Goal: Communication & Community: Share content

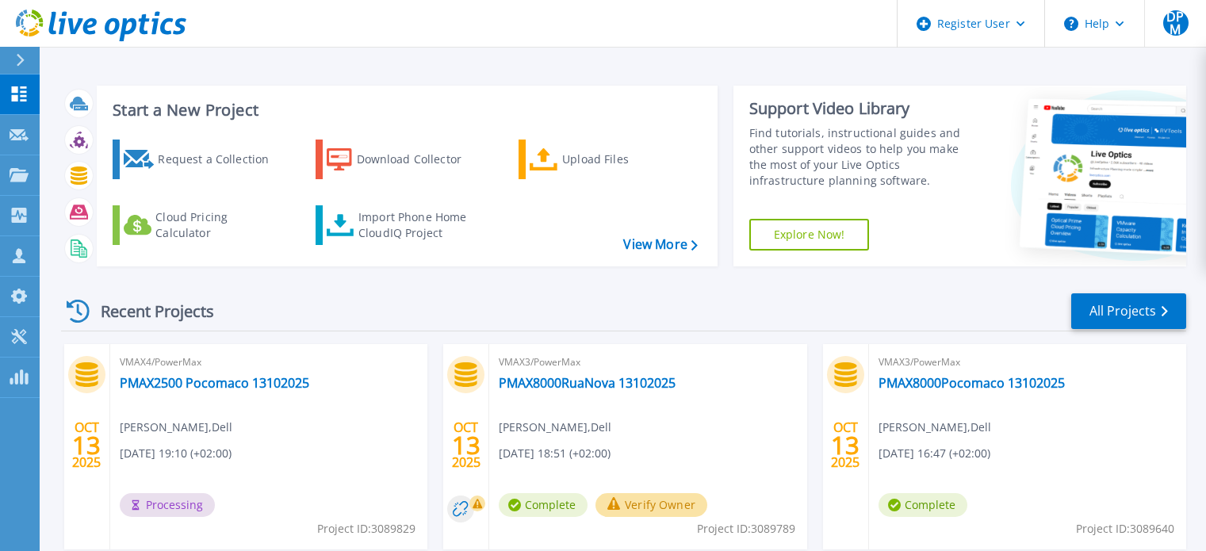
scroll to position [79, 0]
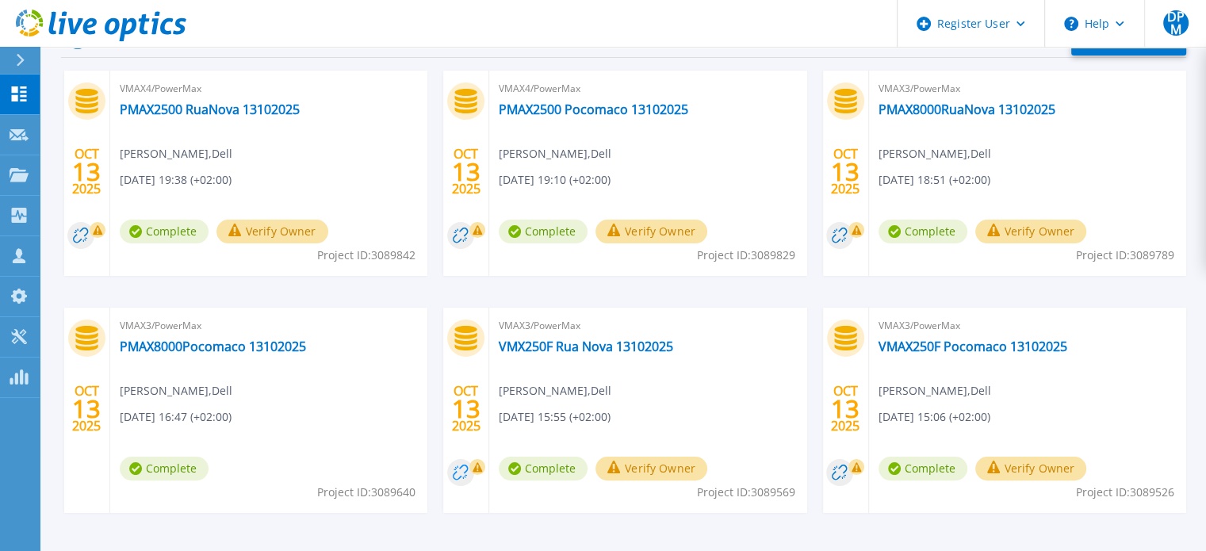
scroll to position [247, 0]
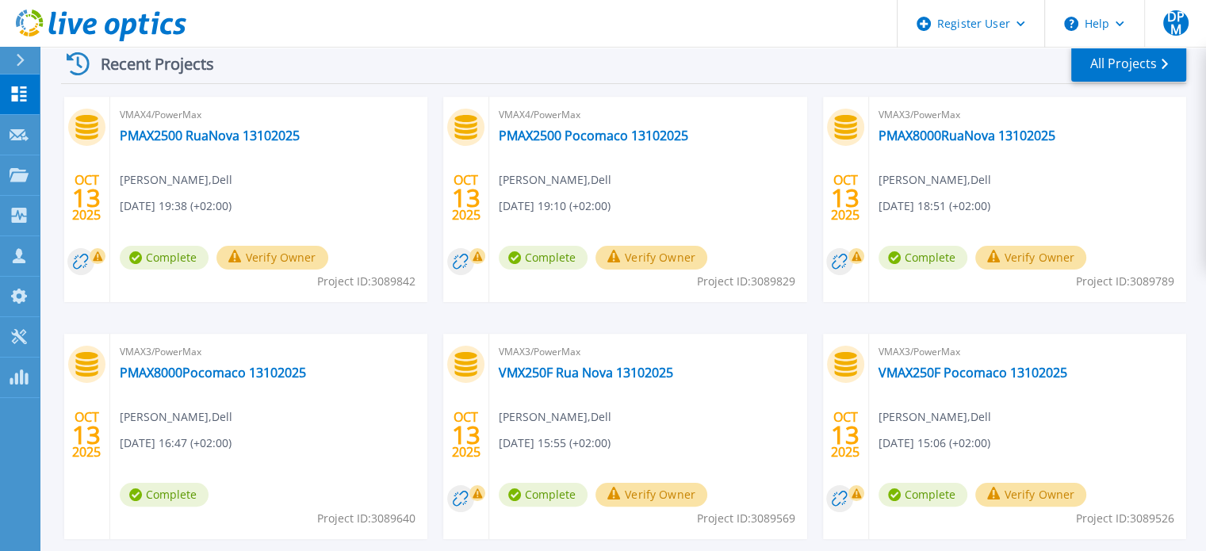
click at [84, 254] on icon at bounding box center [80, 261] width 15 height 15
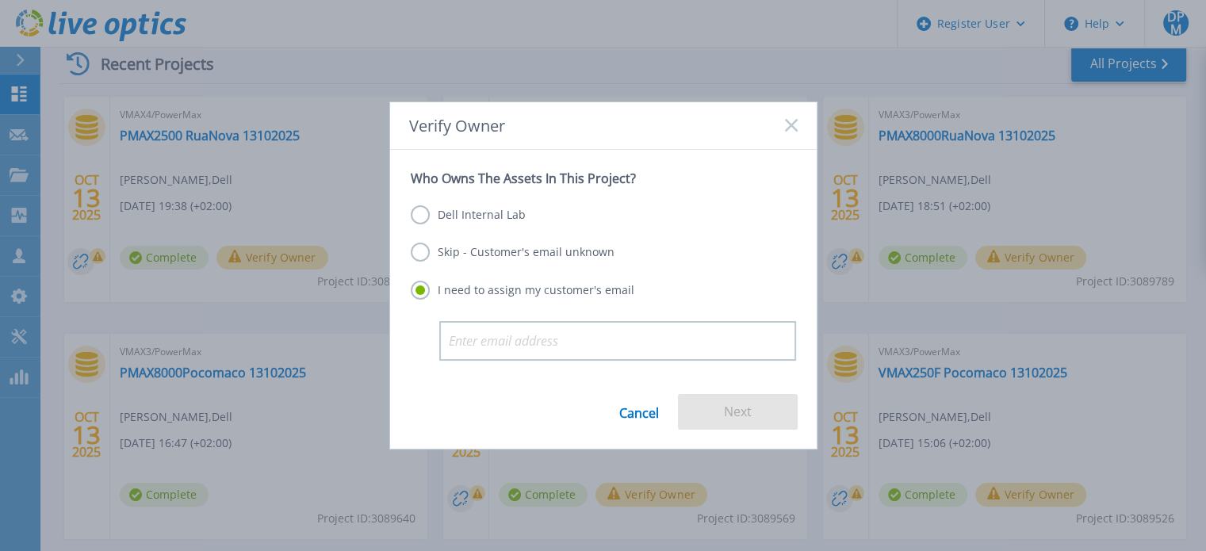
click at [427, 217] on label "Dell Internal Lab" at bounding box center [468, 214] width 115 height 19
click at [0, 0] on input "Dell Internal Lab" at bounding box center [0, 0] width 0 height 0
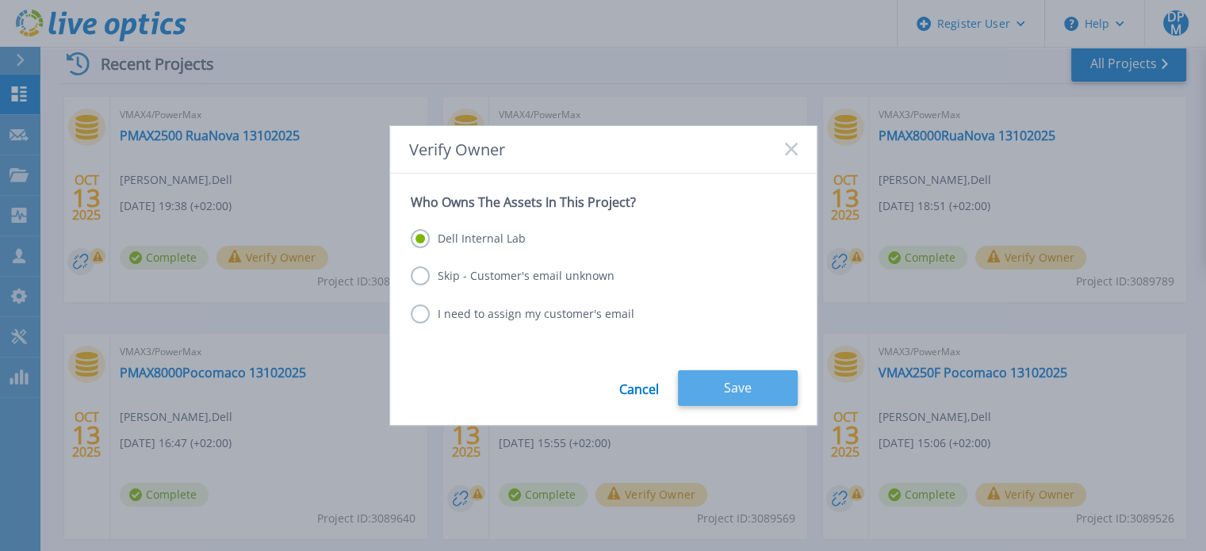
click at [695, 388] on button "Save" at bounding box center [738, 388] width 120 height 36
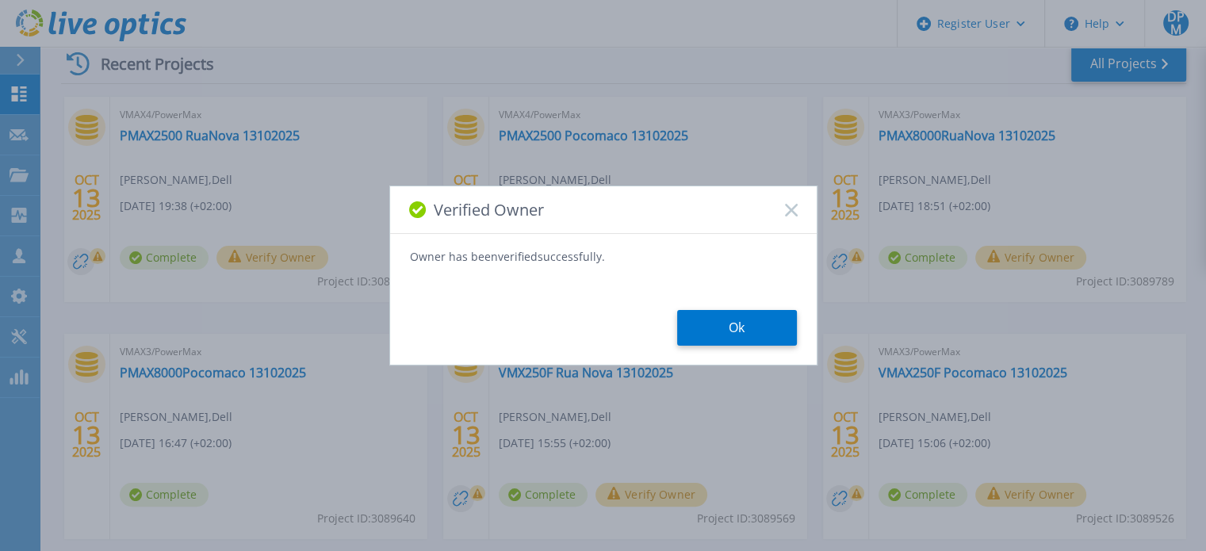
click at [751, 348] on div "Verified Owner Owner has been verified successfully. Ok" at bounding box center [603, 275] width 428 height 180
click at [710, 338] on button "Ok" at bounding box center [737, 328] width 120 height 36
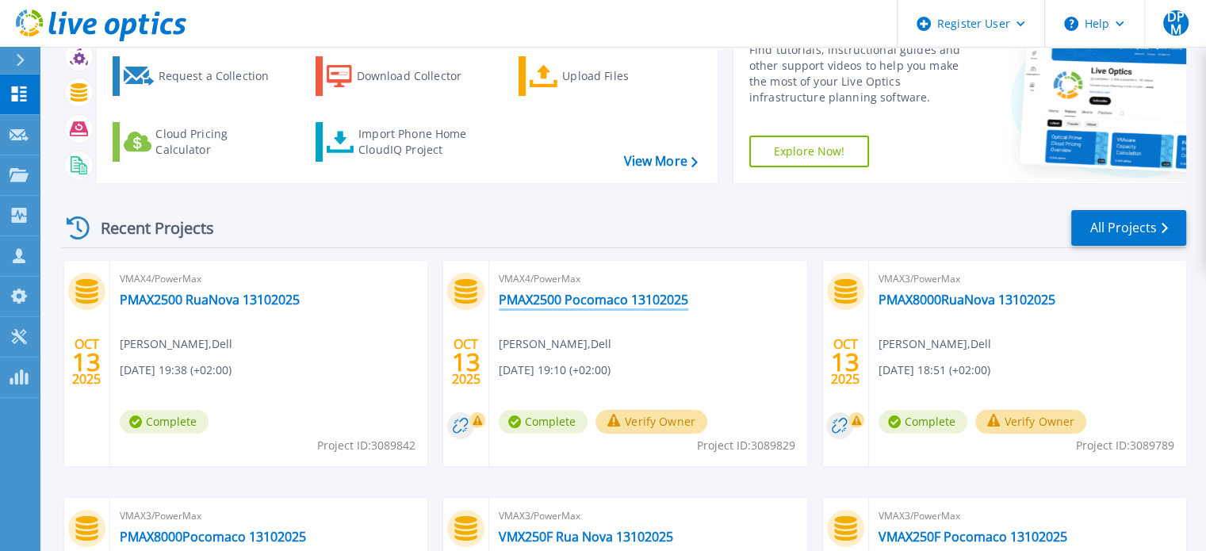
scroll to position [159, 0]
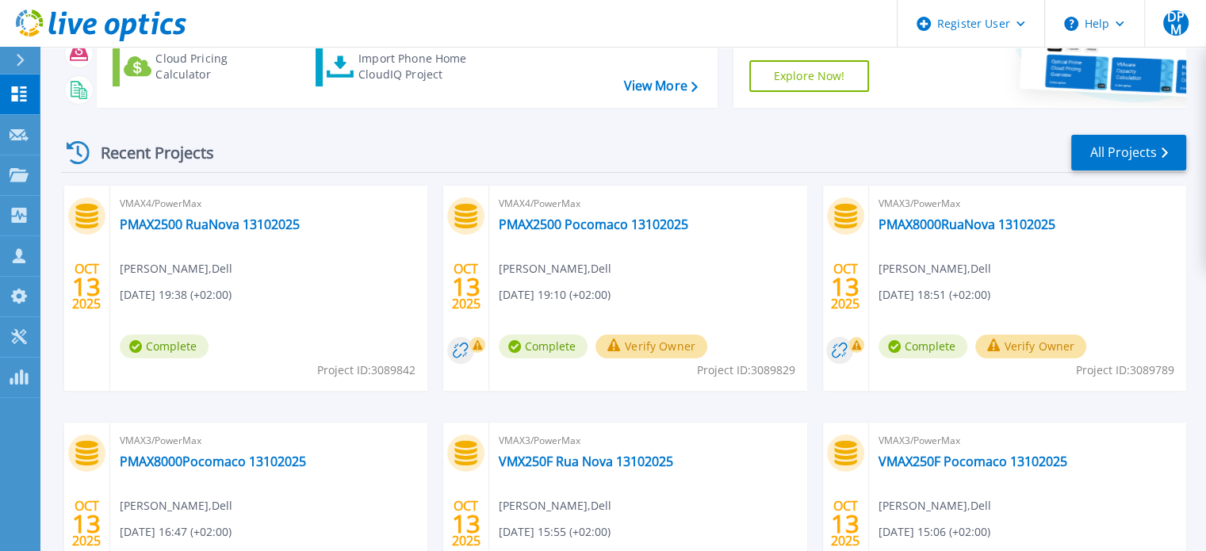
click at [636, 356] on button "Verify Owner" at bounding box center [651, 346] width 112 height 24
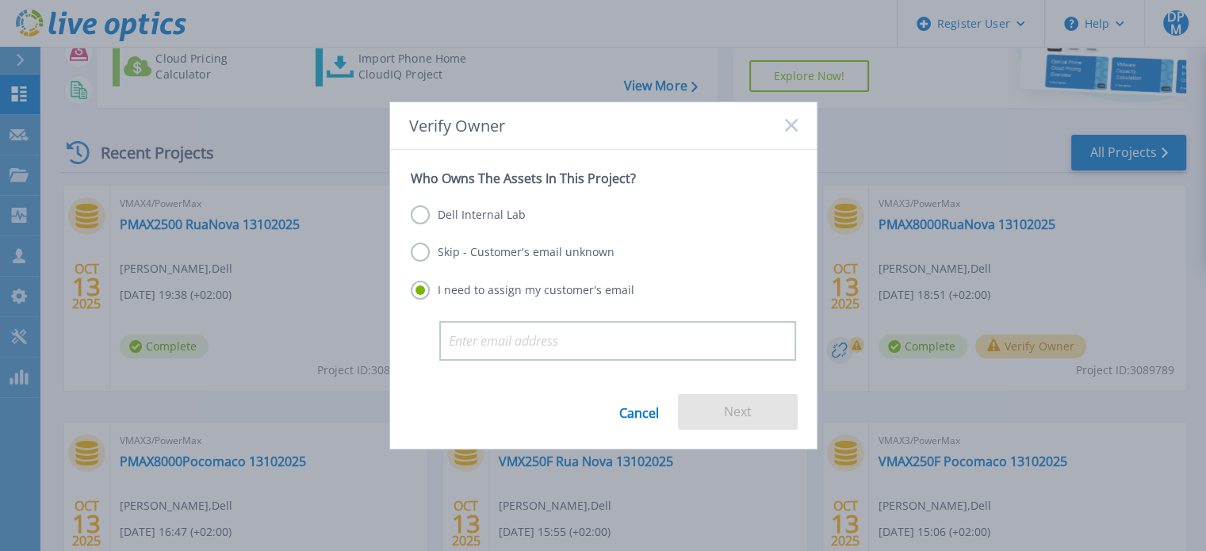
click at [412, 216] on label "Dell Internal Lab" at bounding box center [468, 214] width 115 height 19
click at [0, 0] on input "Dell Internal Lab" at bounding box center [0, 0] width 0 height 0
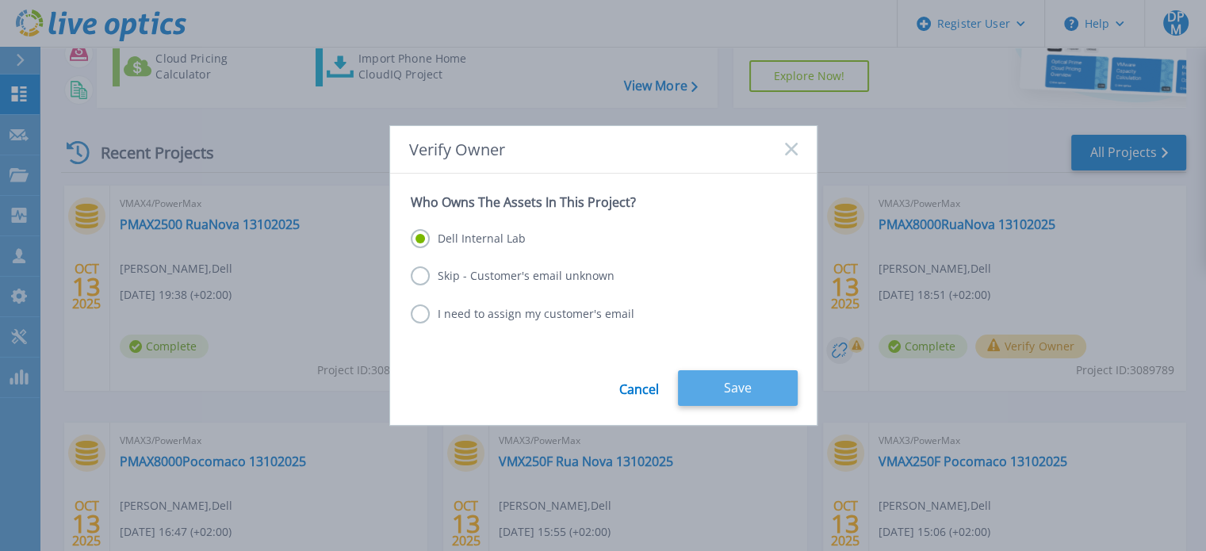
click at [729, 384] on button "Save" at bounding box center [738, 388] width 120 height 36
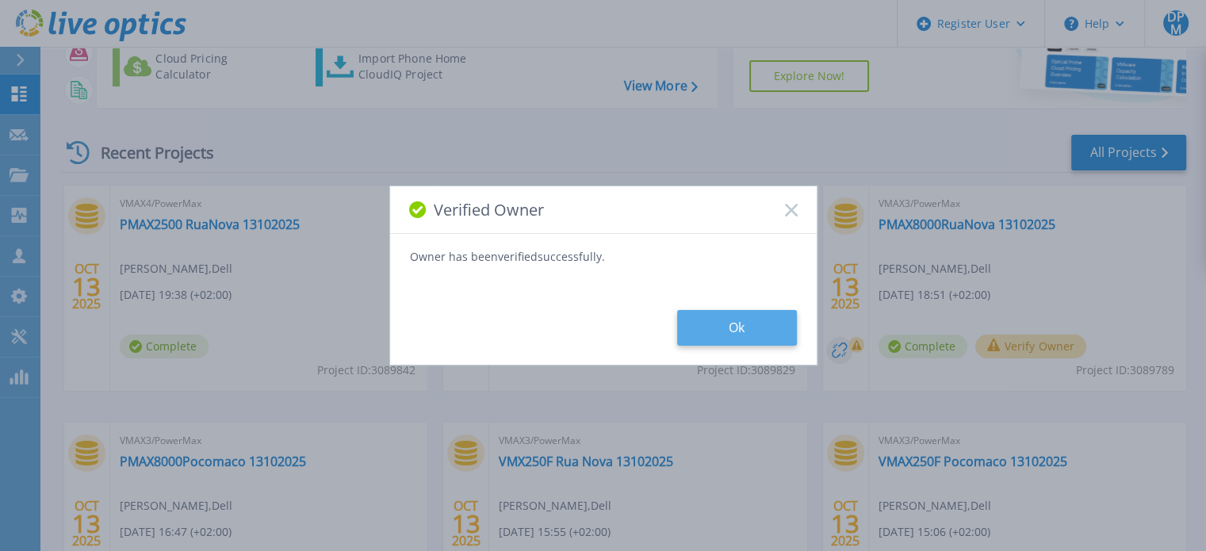
click at [767, 323] on button "Ok" at bounding box center [737, 328] width 120 height 36
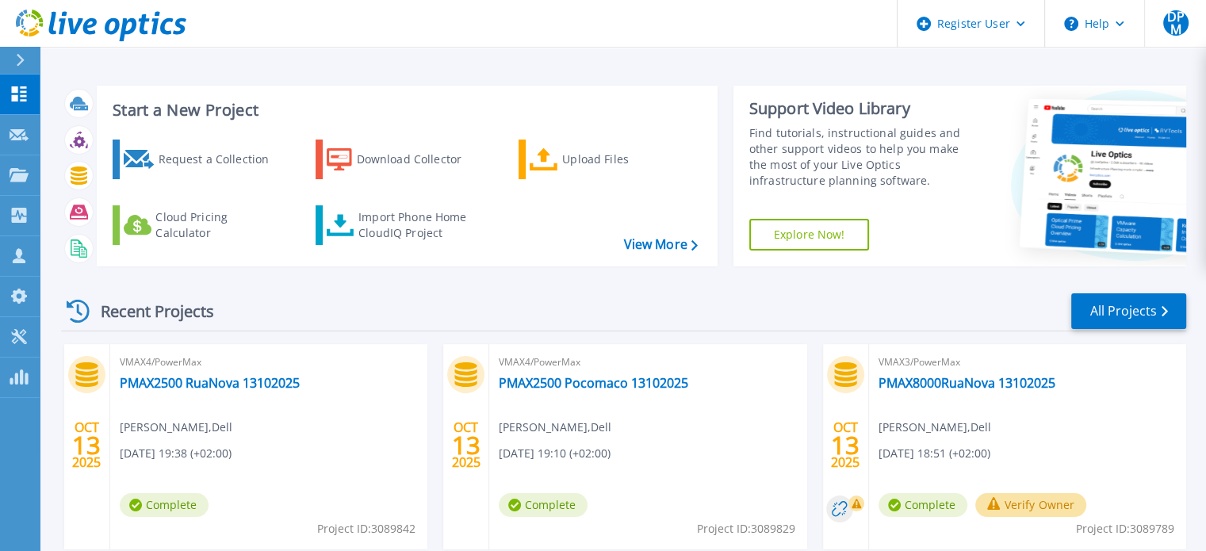
scroll to position [317, 0]
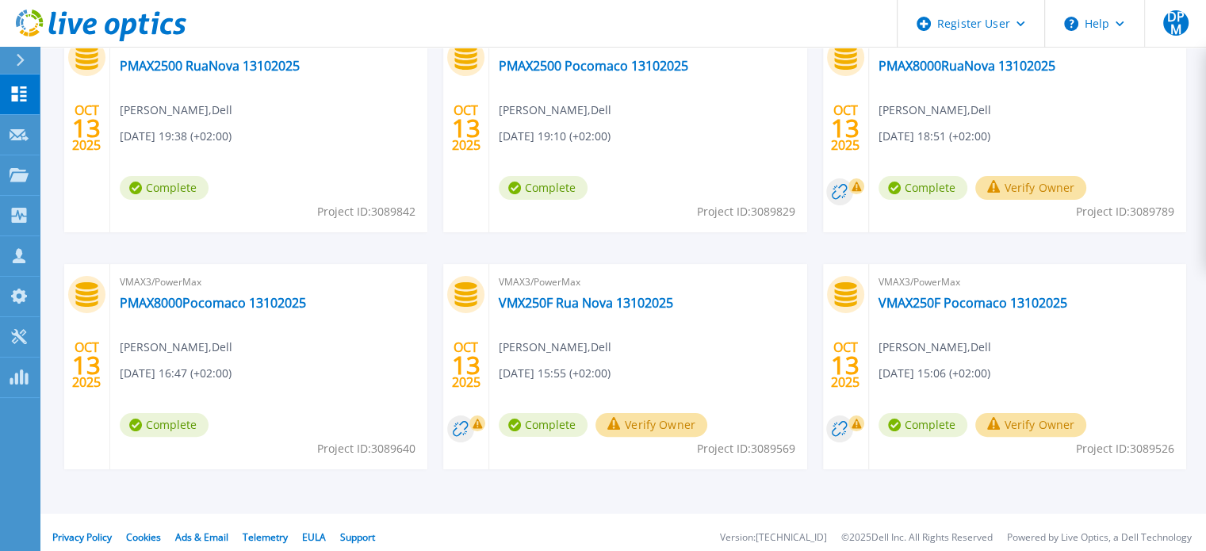
click at [1019, 185] on button "Verify Owner" at bounding box center [1031, 188] width 112 height 24
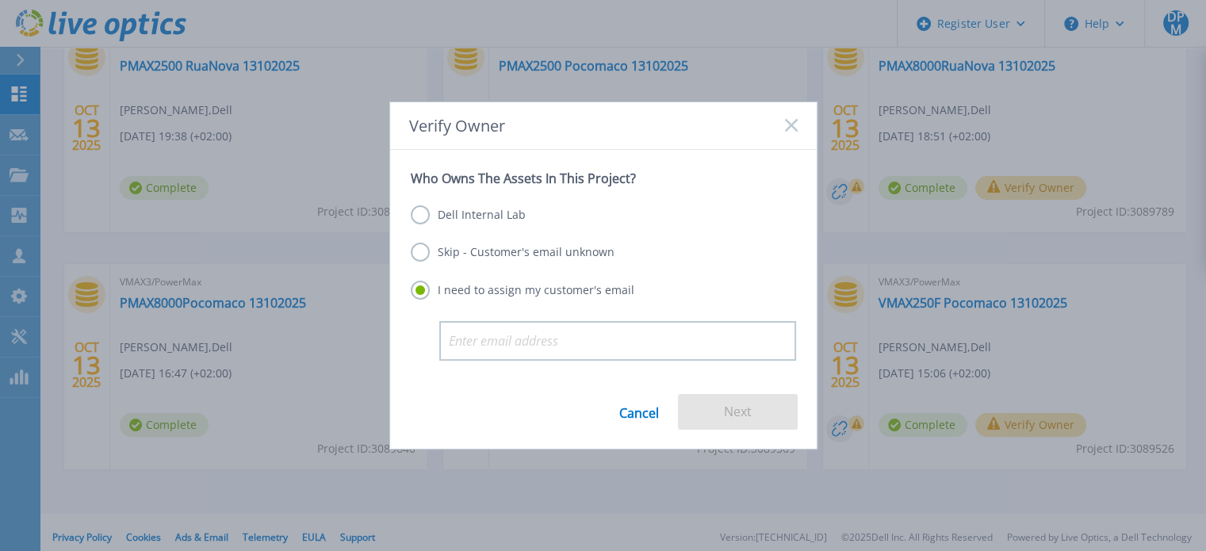
click at [448, 215] on label "Dell Internal Lab" at bounding box center [468, 214] width 115 height 19
click at [0, 0] on input "Dell Internal Lab" at bounding box center [0, 0] width 0 height 0
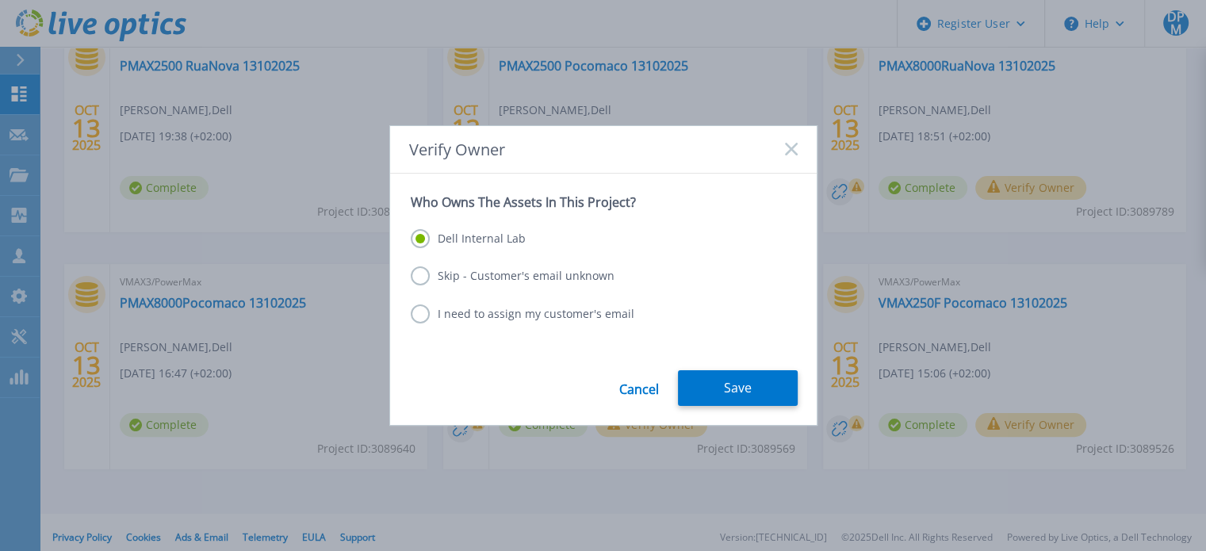
drag, startPoint x: 755, startPoint y: 416, endPoint x: 764, endPoint y: 415, distance: 9.6
click at [761, 416] on div "Cancel Save" at bounding box center [603, 397] width 426 height 55
click at [761, 394] on button "Save" at bounding box center [738, 388] width 120 height 36
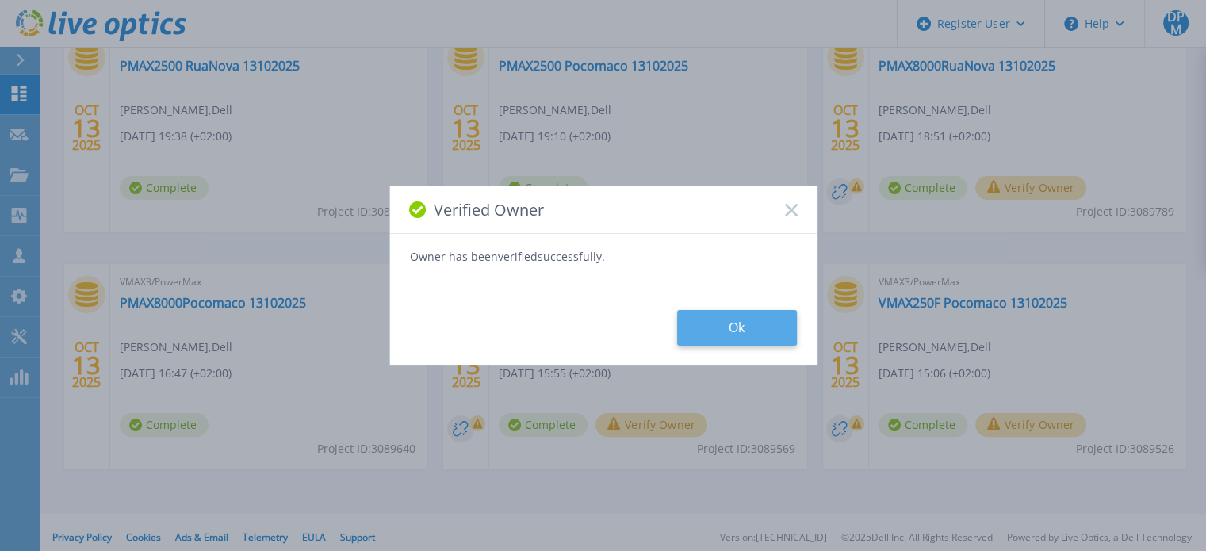
click at [742, 312] on button "Ok" at bounding box center [737, 328] width 120 height 36
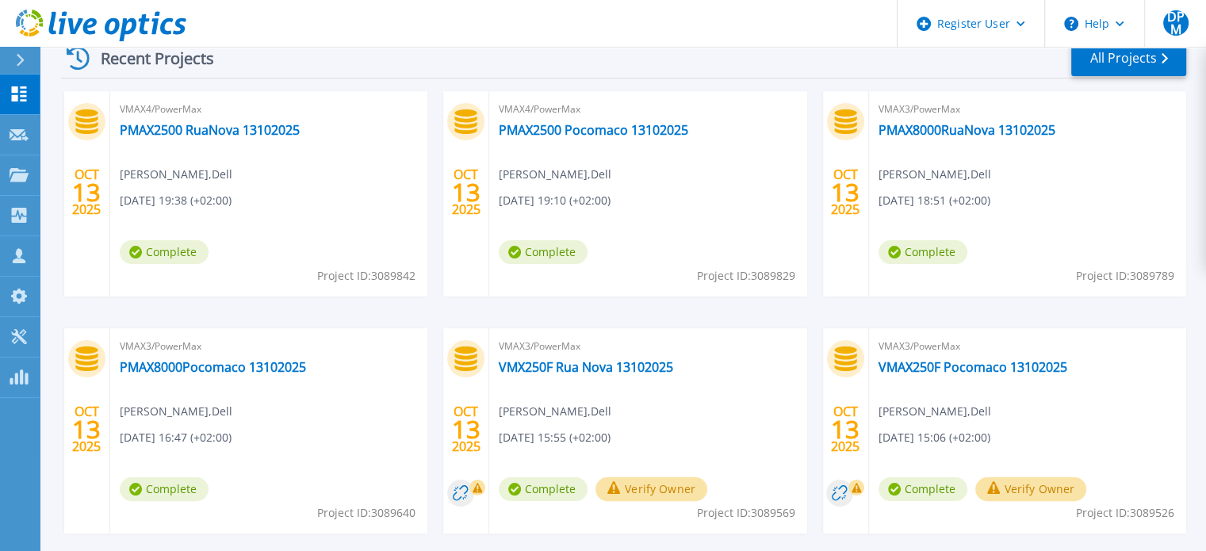
scroll to position [317, 0]
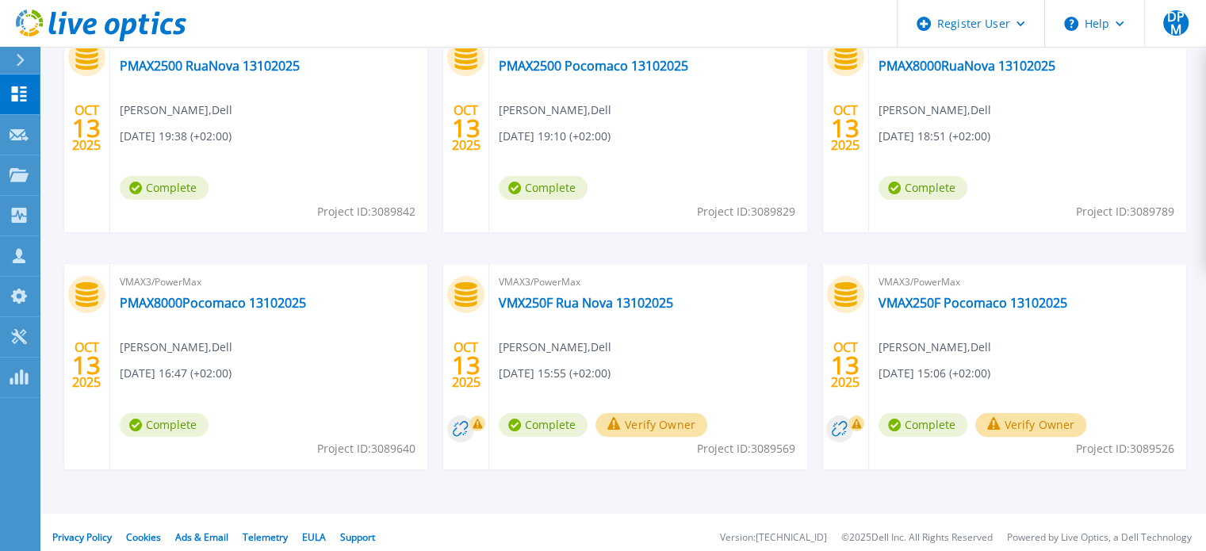
click at [660, 409] on div "VMAX3/PowerMax VMX250F Rua Nova 13102025 [PERSON_NAME] , Dell [DATE] 15:55 (+02…" at bounding box center [647, 366] width 317 height 205
click at [668, 432] on button "Verify Owner" at bounding box center [651, 425] width 112 height 24
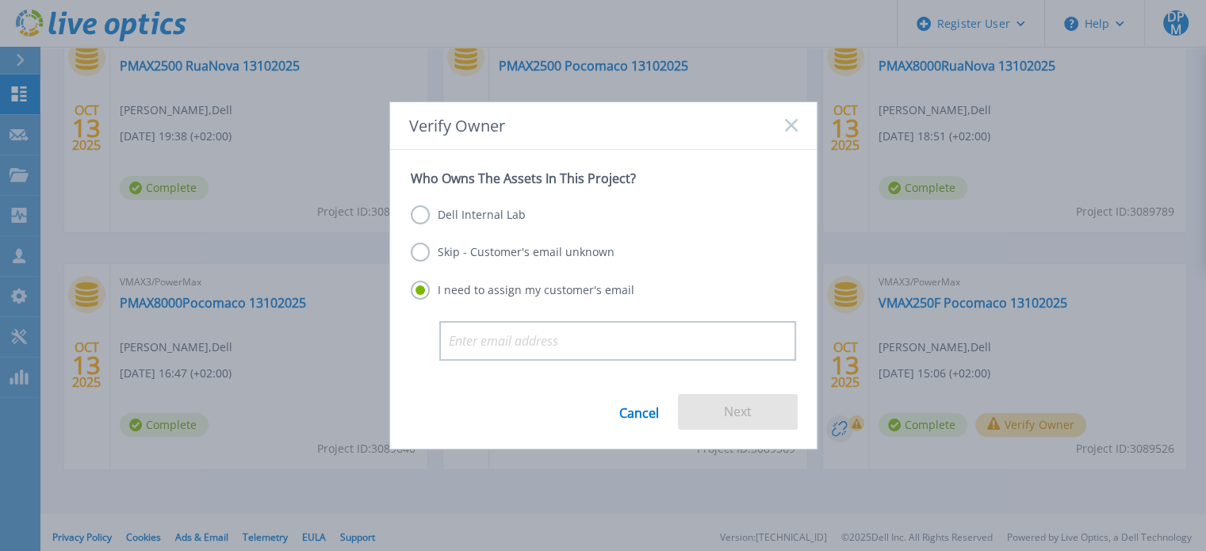
click at [449, 212] on label "Dell Internal Lab" at bounding box center [468, 214] width 115 height 19
click at [0, 0] on input "Dell Internal Lab" at bounding box center [0, 0] width 0 height 0
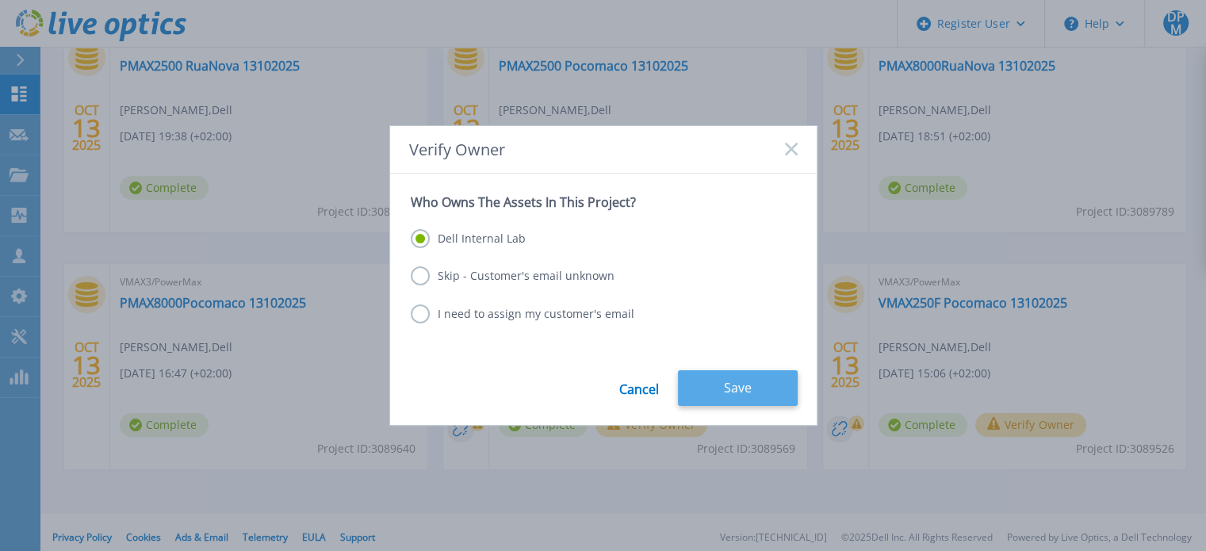
click at [759, 380] on button "Save" at bounding box center [738, 388] width 120 height 36
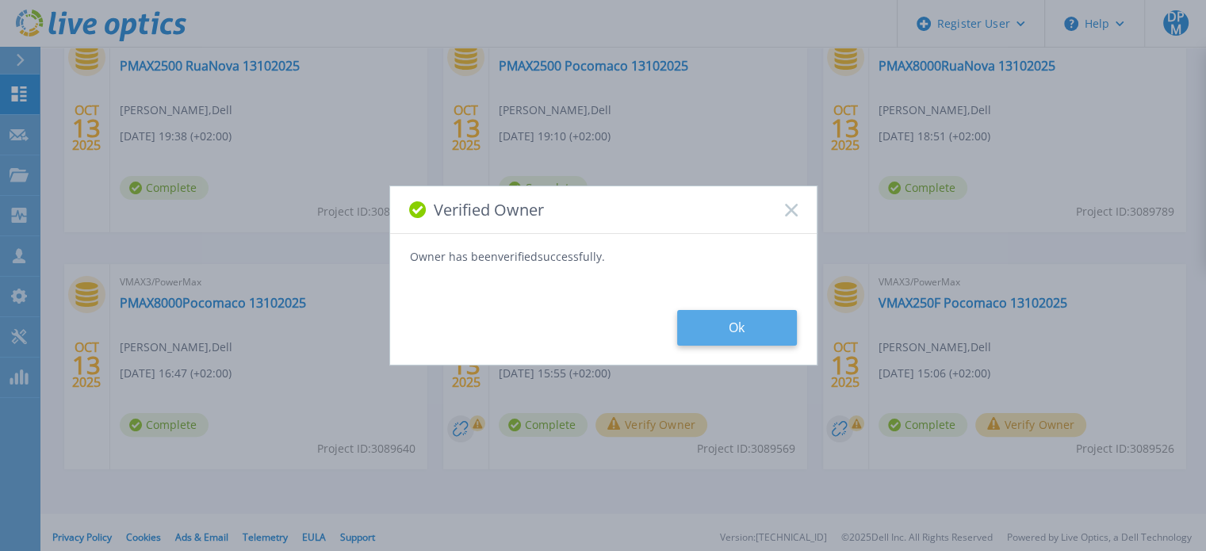
click at [780, 334] on button "Ok" at bounding box center [737, 328] width 120 height 36
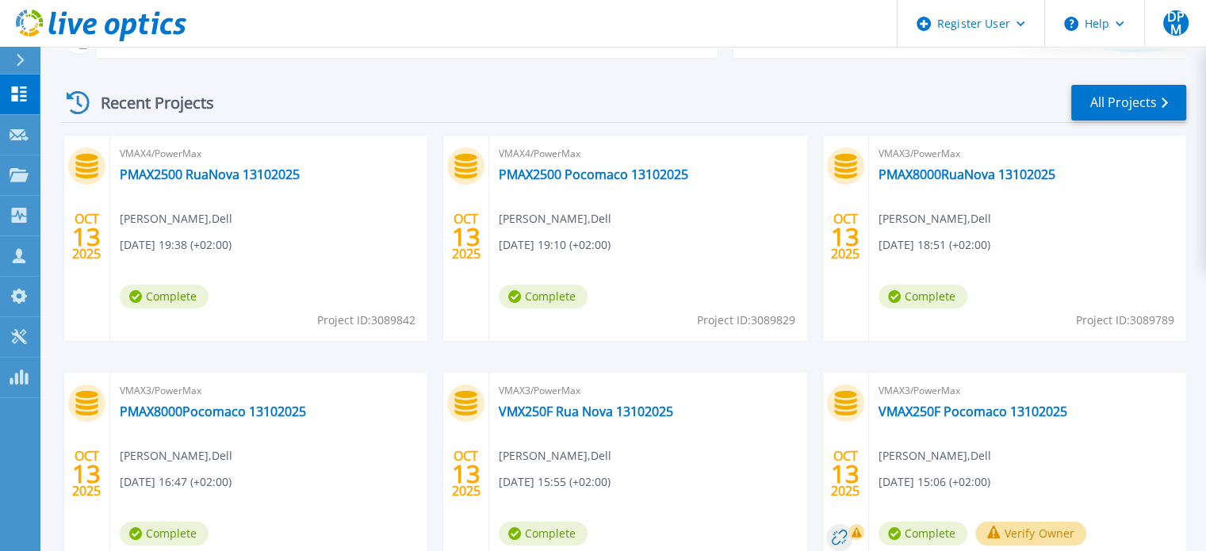
scroll to position [327, 0]
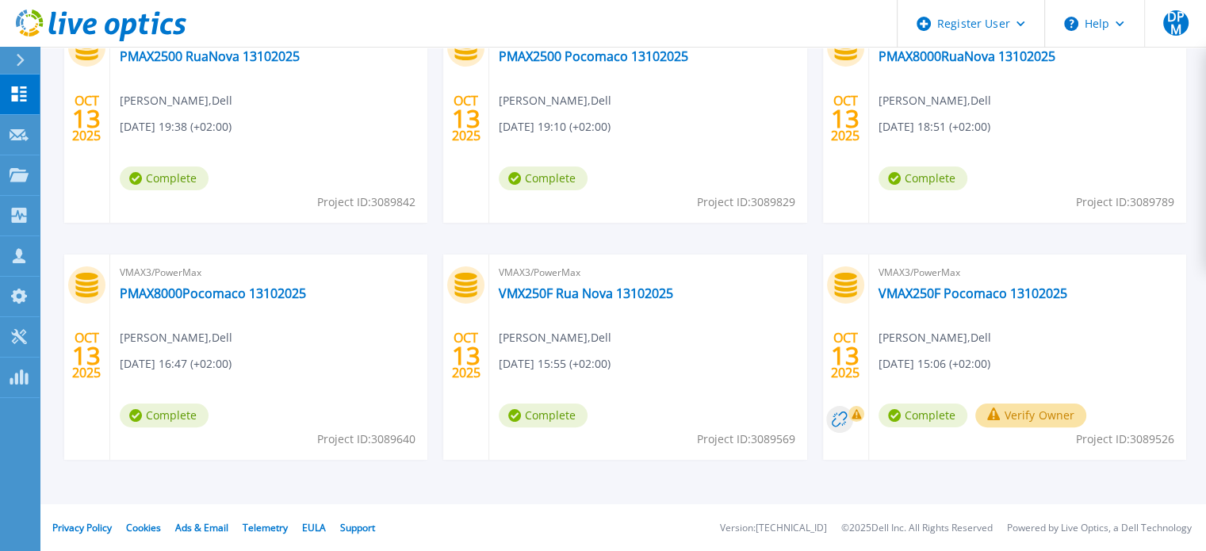
click at [1053, 411] on button "Verify Owner" at bounding box center [1031, 415] width 112 height 24
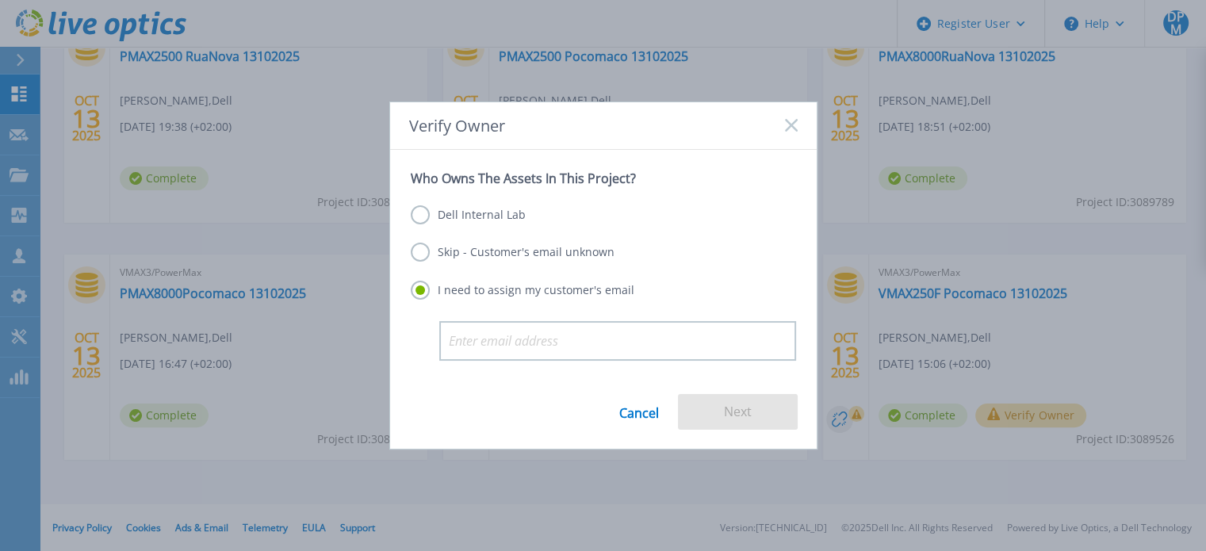
click at [461, 205] on label "Dell Internal Lab" at bounding box center [468, 214] width 115 height 19
click at [0, 0] on input "Dell Internal Lab" at bounding box center [0, 0] width 0 height 0
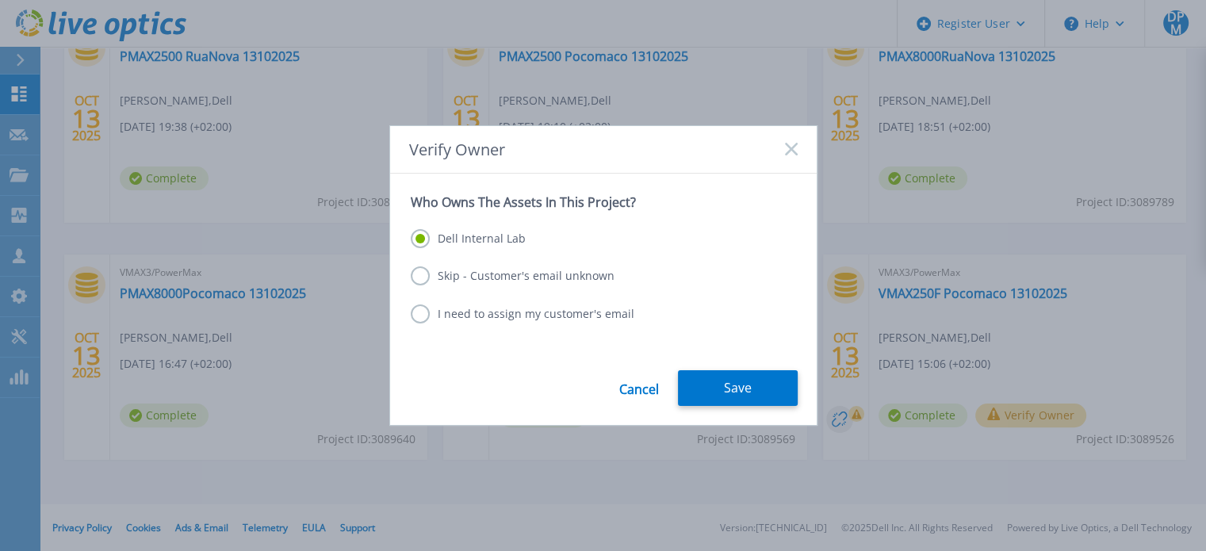
click at [461, 212] on div "Dell Internal Lab Skip - Customer's email unknown I need to assign my customer'…" at bounding box center [603, 277] width 385 height 135
click at [757, 388] on button "Save" at bounding box center [738, 388] width 120 height 36
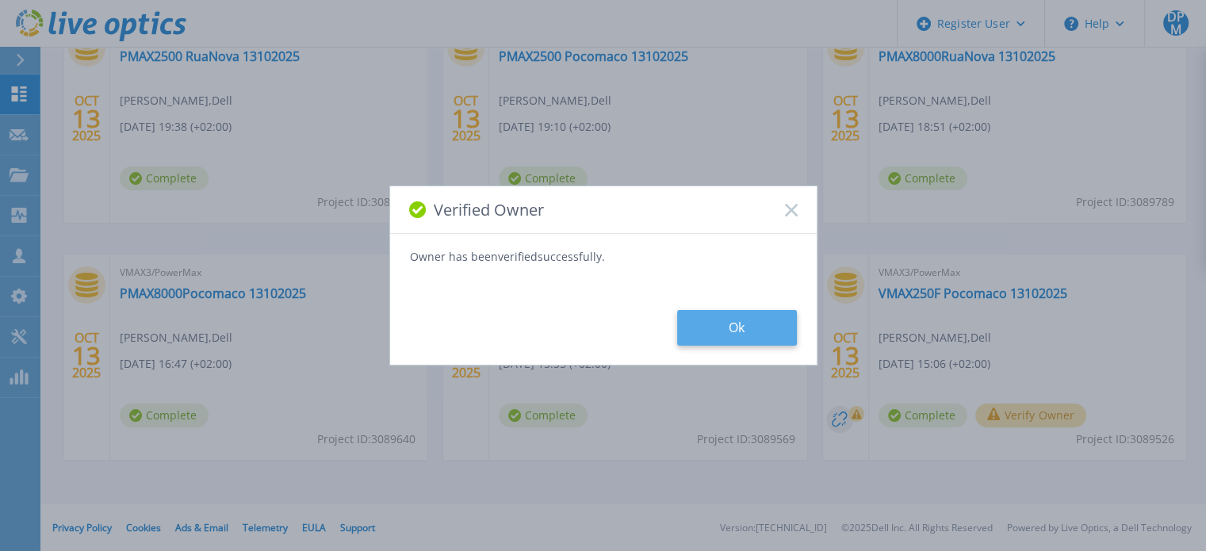
click at [736, 334] on button "Ok" at bounding box center [737, 328] width 120 height 36
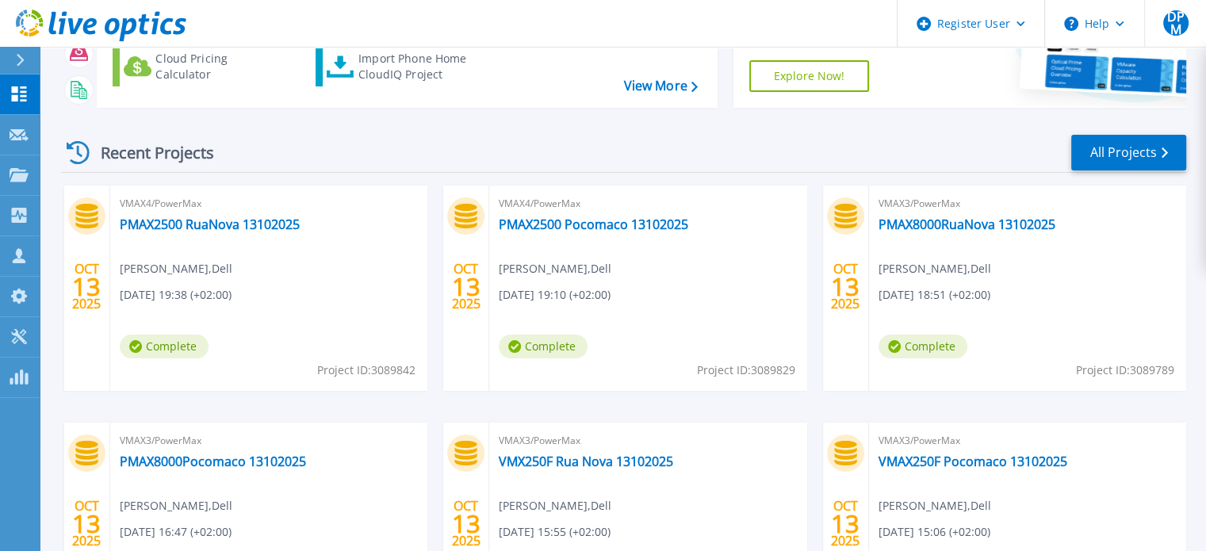
scroll to position [89, 0]
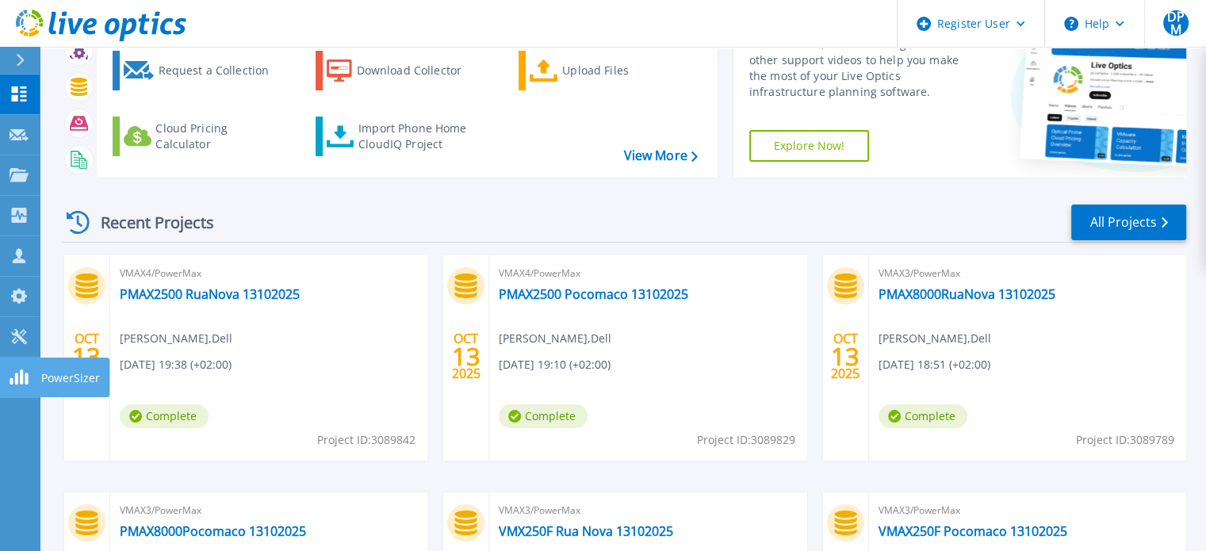
click at [16, 373] on icon at bounding box center [19, 376] width 19 height 15
click at [184, 277] on span "VMAX4/PowerMax" at bounding box center [269, 273] width 298 height 17
click at [180, 294] on link "PMAX2500 RuaNova 13102025" at bounding box center [210, 294] width 180 height 16
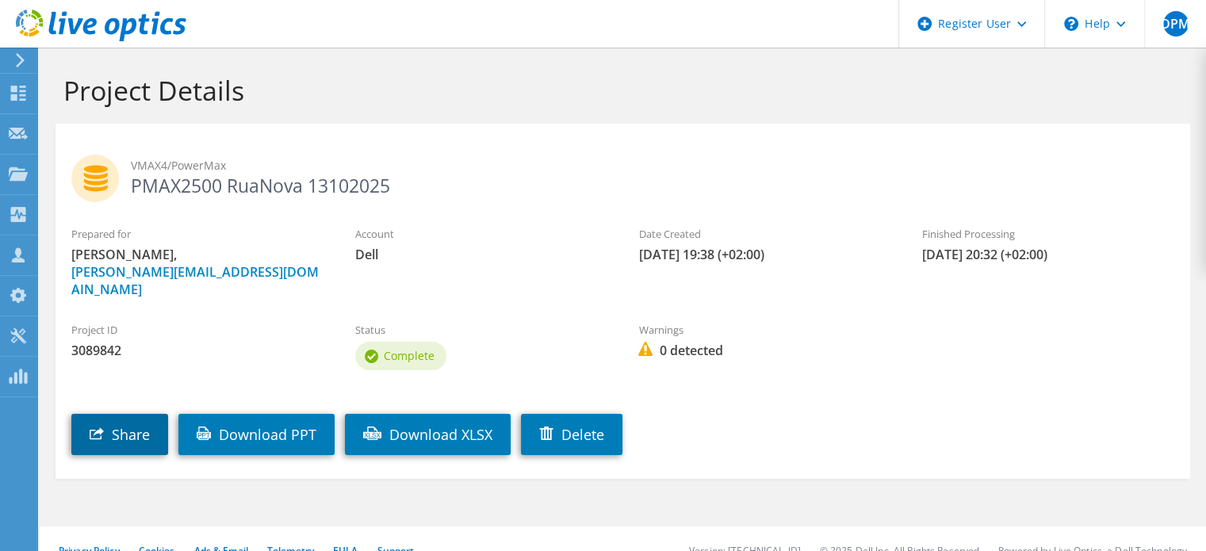
click at [122, 422] on link "Share" at bounding box center [119, 434] width 97 height 41
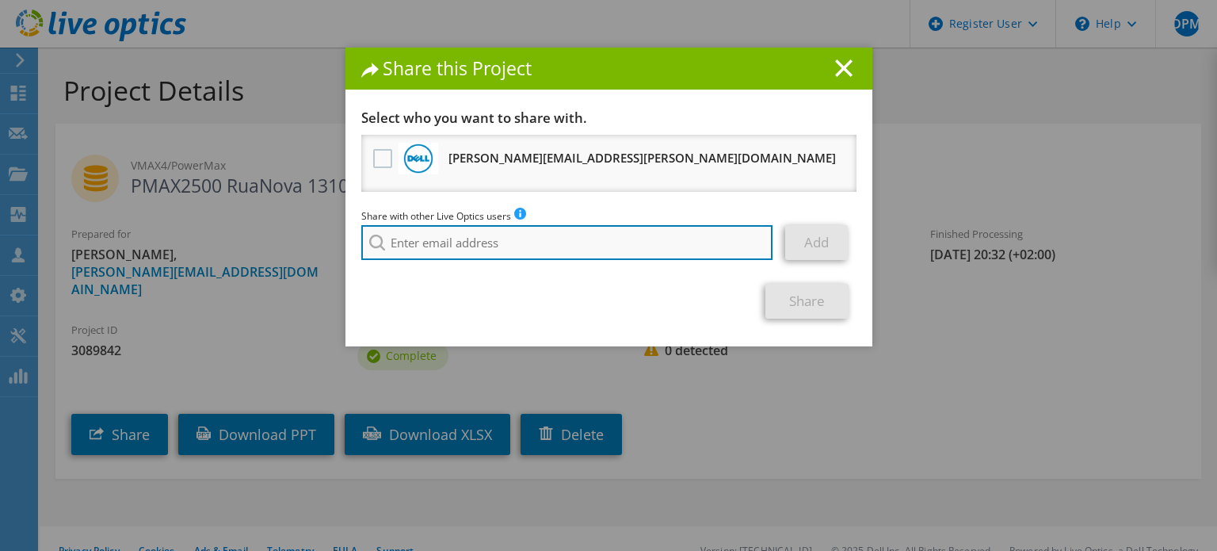
click at [425, 244] on input "search" at bounding box center [567, 242] width 412 height 35
type input "p"
type input "j"
paste input "josemanuel.garciasoto@dell.com"
type input "[PERSON_NAME][EMAIL_ADDRESS][DOMAIN_NAME]"
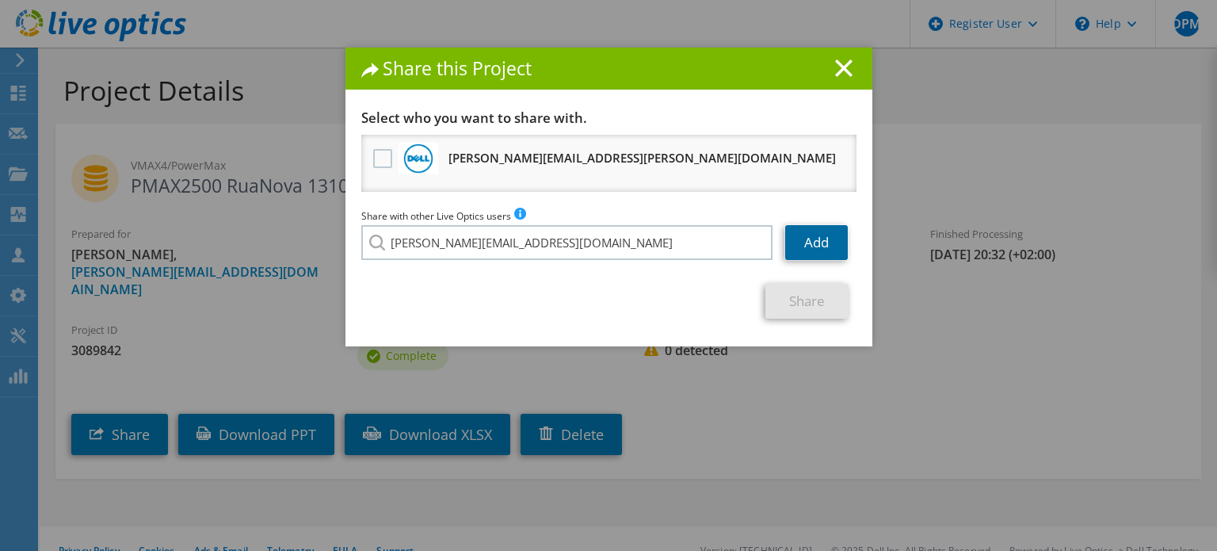
click at [787, 239] on link "Add" at bounding box center [817, 242] width 63 height 35
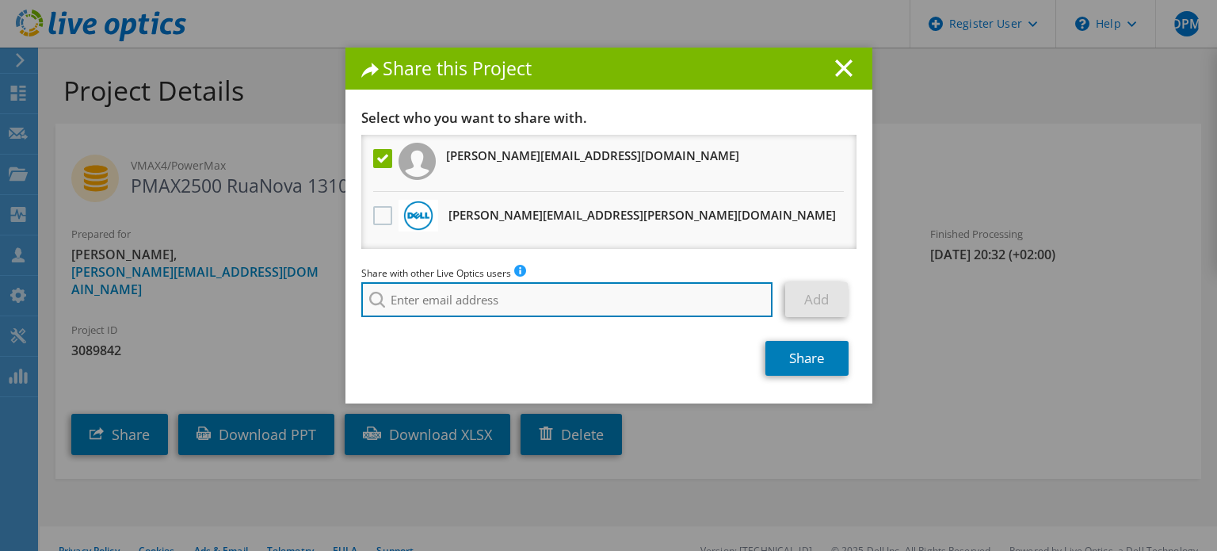
click at [480, 300] on input "search" at bounding box center [567, 299] width 412 height 35
paste input "josemanuel.garciasoto@dell.com"
type input "[PERSON_NAME][EMAIL_ADDRESS][DOMAIN_NAME]"
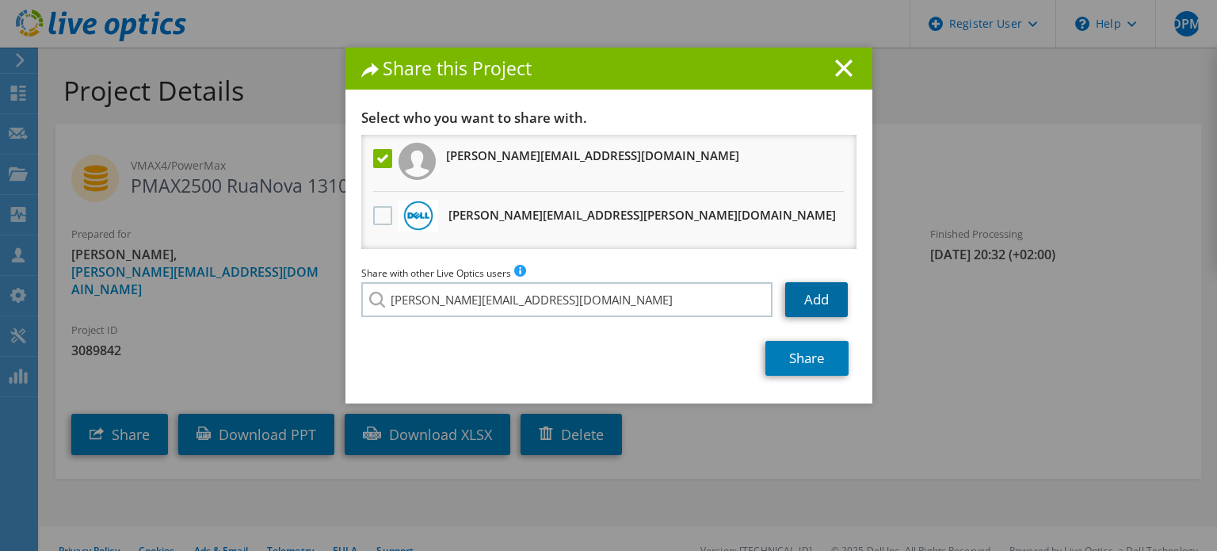
click at [814, 296] on link "Add" at bounding box center [817, 299] width 63 height 35
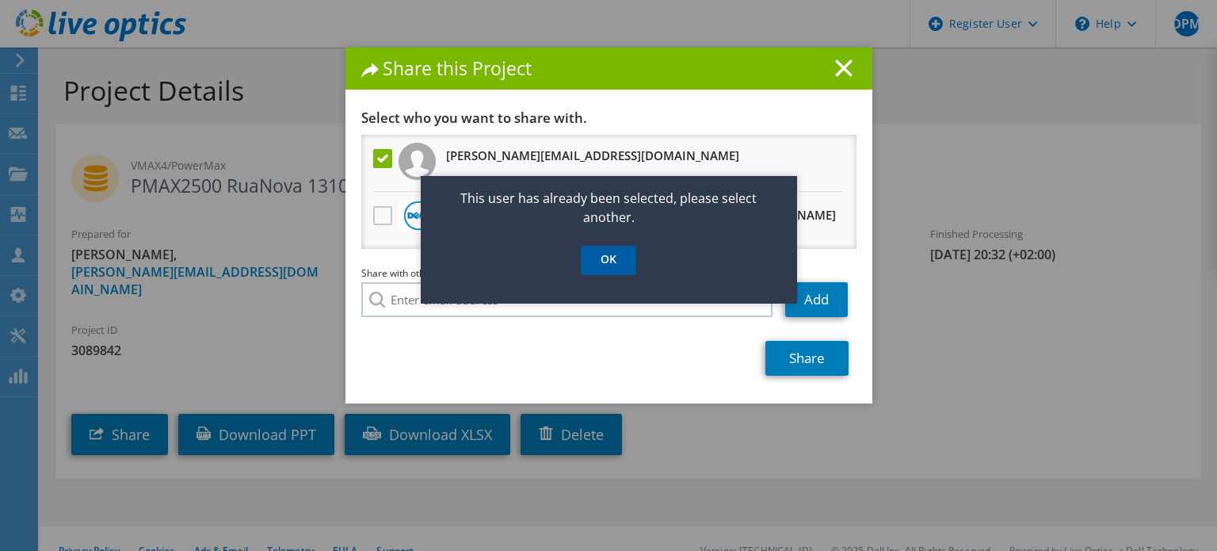
click at [621, 258] on link "OK" at bounding box center [608, 260] width 55 height 29
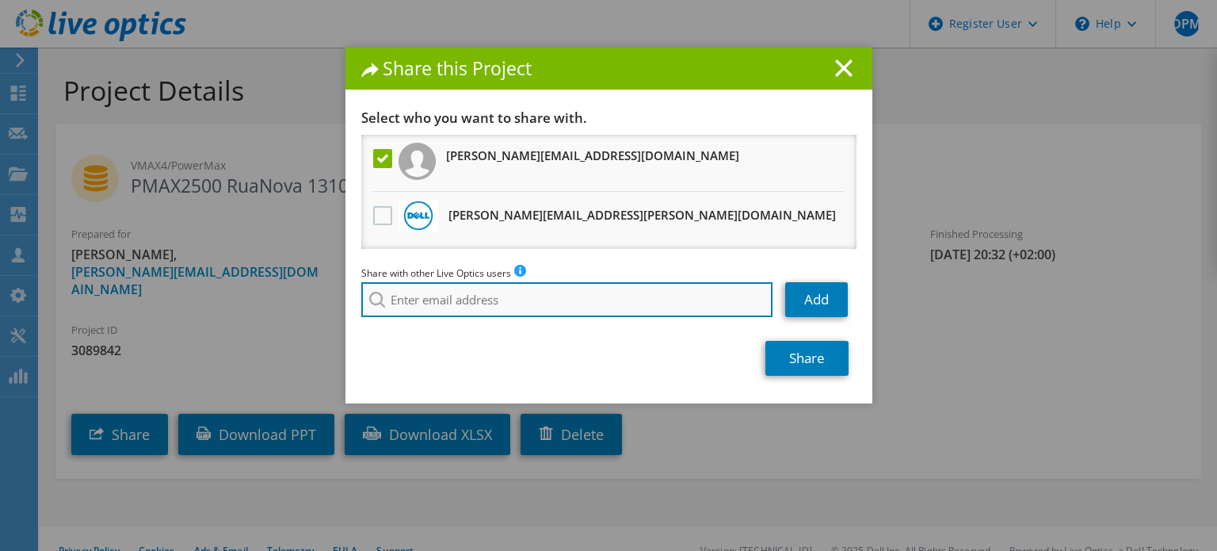
click at [561, 290] on input "search" at bounding box center [567, 299] width 412 height 35
paste input "josemanuel.garciasoto@dell.com"
click at [613, 299] on input "[PERSON_NAME][EMAIL_ADDRESS][DOMAIN_NAME]" at bounding box center [567, 299] width 412 height 35
type input "[PERSON_NAME][EMAIL_ADDRESS][DOMAIN_NAME]"
drag, startPoint x: 682, startPoint y: 289, endPoint x: 95, endPoint y: 282, distance: 586.6
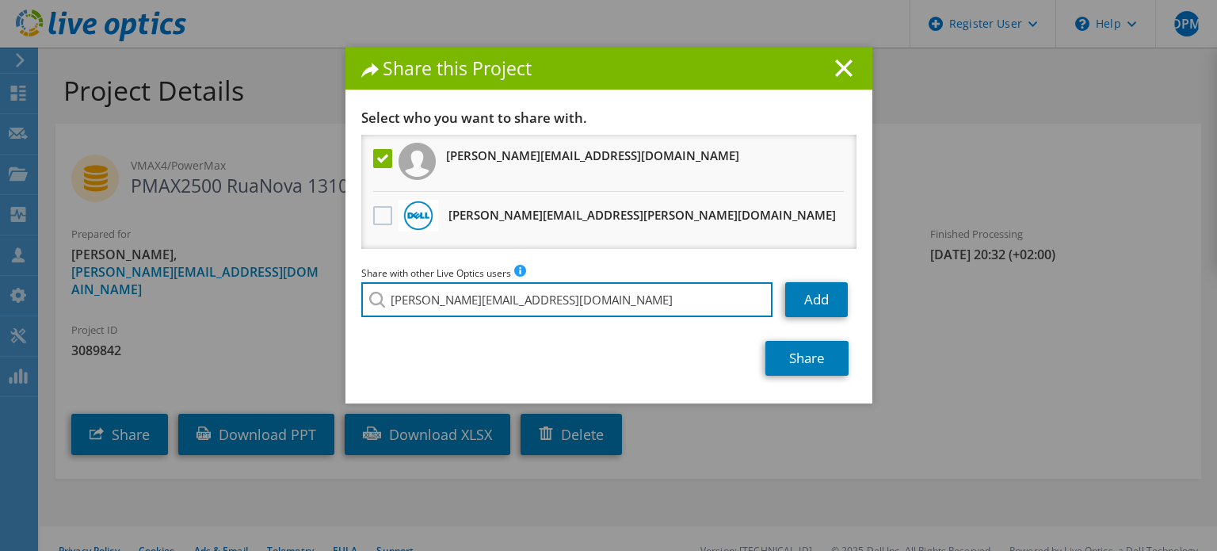
click at [95, 283] on div "Share this Project Link other users to this project Changes can be overwritten …" at bounding box center [608, 276] width 1217 height 456
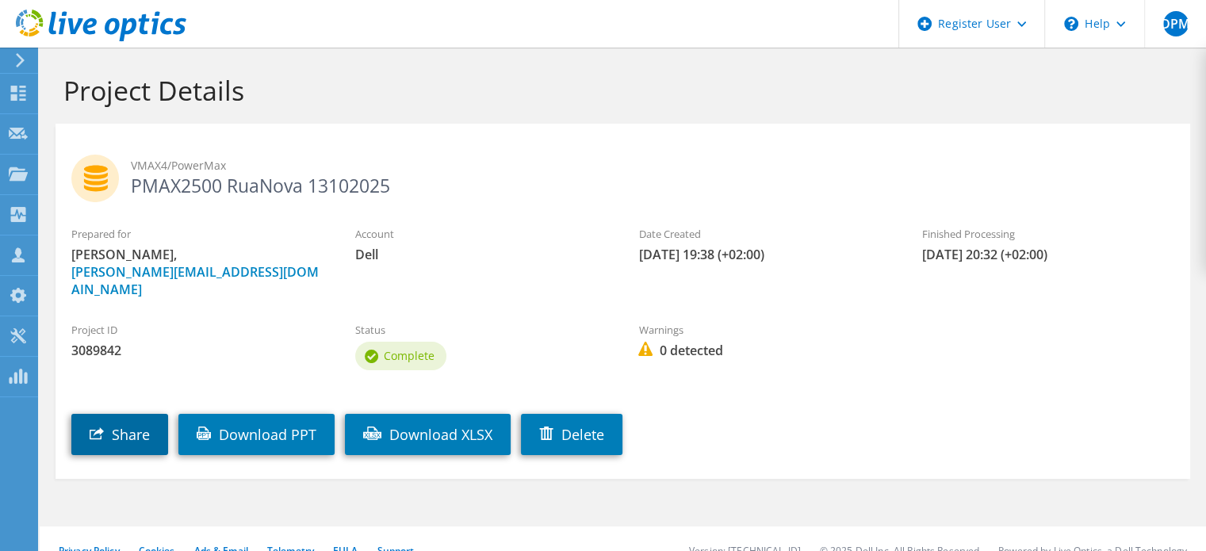
click at [151, 426] on link "Share" at bounding box center [119, 434] width 97 height 41
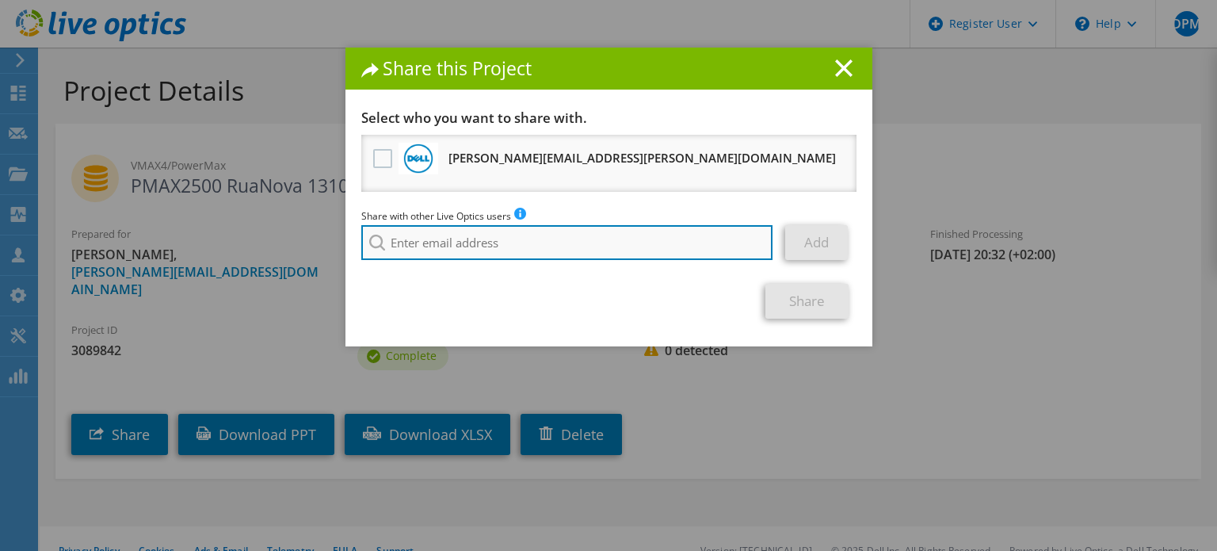
click at [593, 244] on input "search" at bounding box center [567, 242] width 412 height 35
paste input "jose.alvarezpiriz@dell.com"
type input "[PERSON_NAME][EMAIL_ADDRESS][DOMAIN_NAME]"
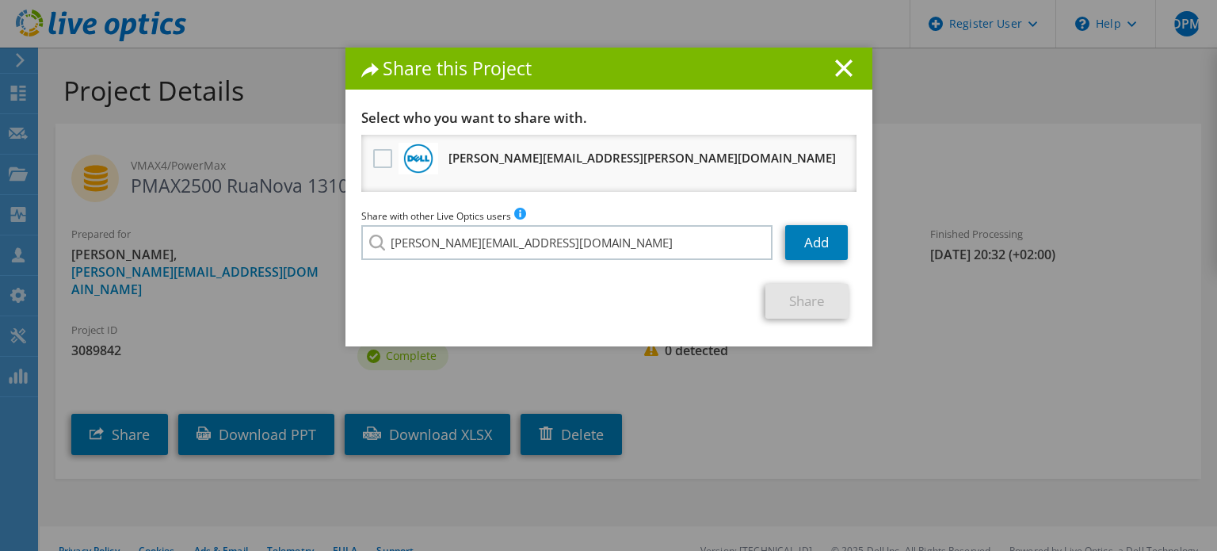
click at [517, 269] on section "Select who you want to share with. Victor.Pascual@dell.com Will receive an anon…" at bounding box center [608, 213] width 495 height 209
click at [810, 242] on link "Add" at bounding box center [817, 242] width 63 height 35
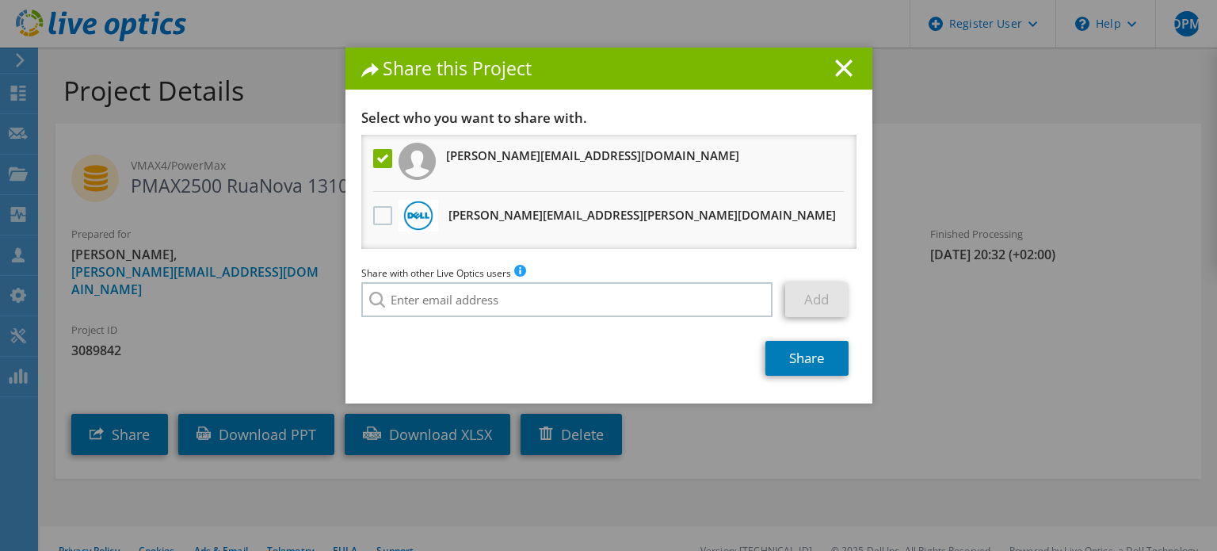
click at [455, 378] on div "Link other users to this project Changes can be overwritten by users with acces…" at bounding box center [609, 256] width 527 height 294
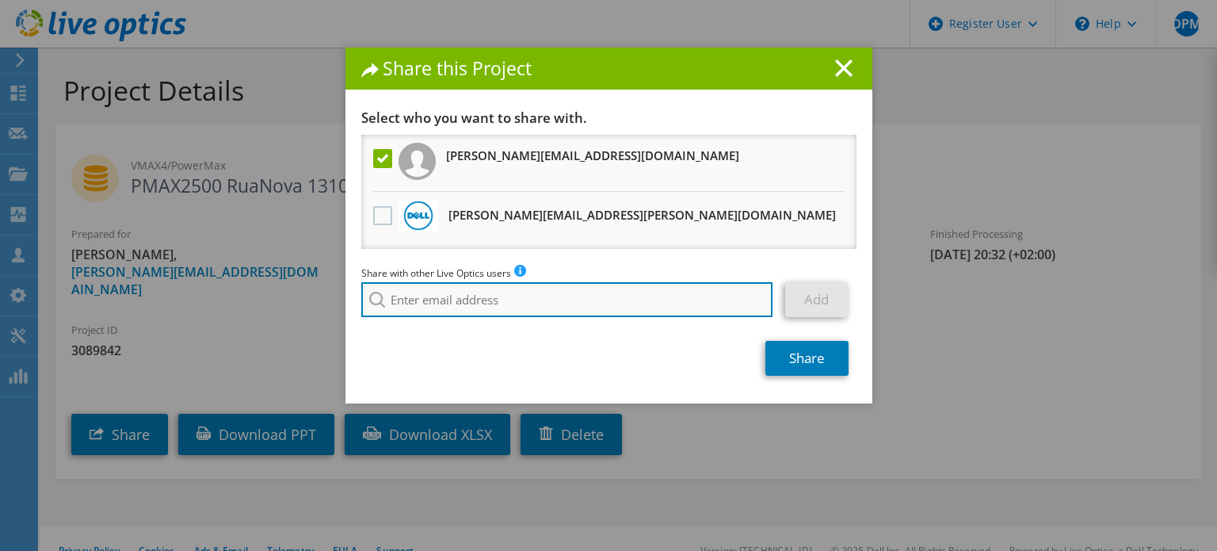
click at [647, 307] on input "search" at bounding box center [567, 299] width 412 height 35
paste input "josemanuel.garciasoto@dell.com"
type input "[PERSON_NAME][EMAIL_ADDRESS][DOMAIN_NAME]"
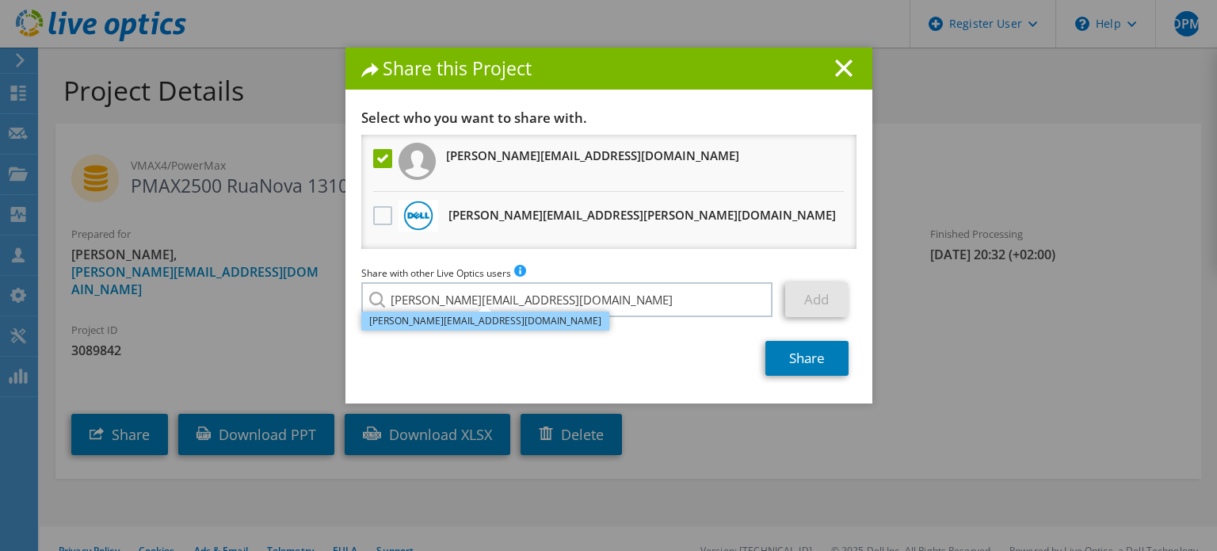
click at [476, 322] on li "[PERSON_NAME][EMAIL_ADDRESS][DOMAIN_NAME]" at bounding box center [485, 321] width 248 height 19
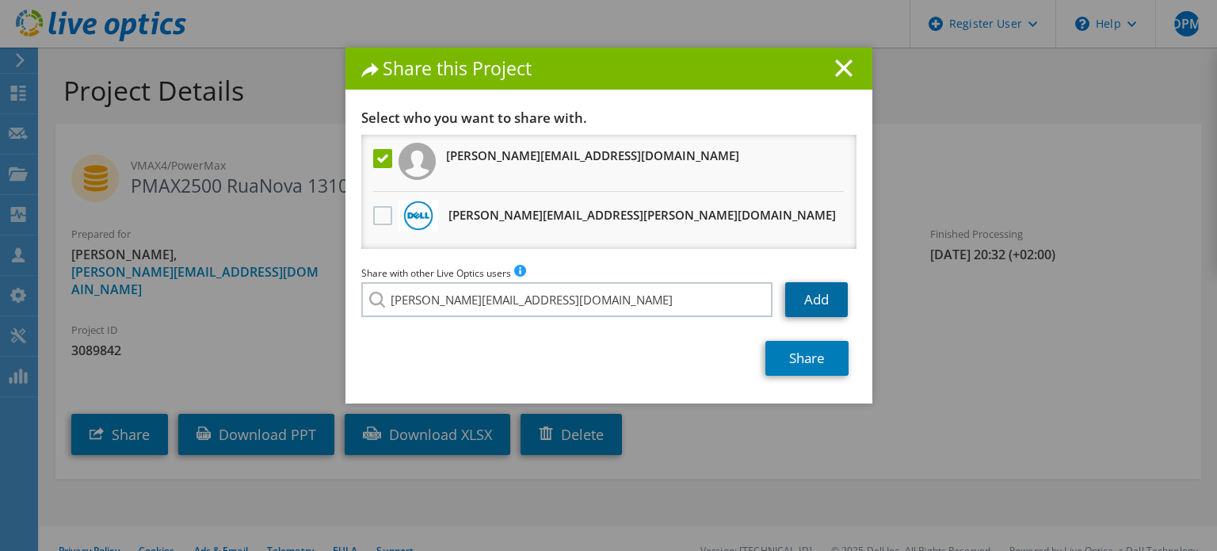
click at [828, 304] on link "Add" at bounding box center [817, 299] width 63 height 35
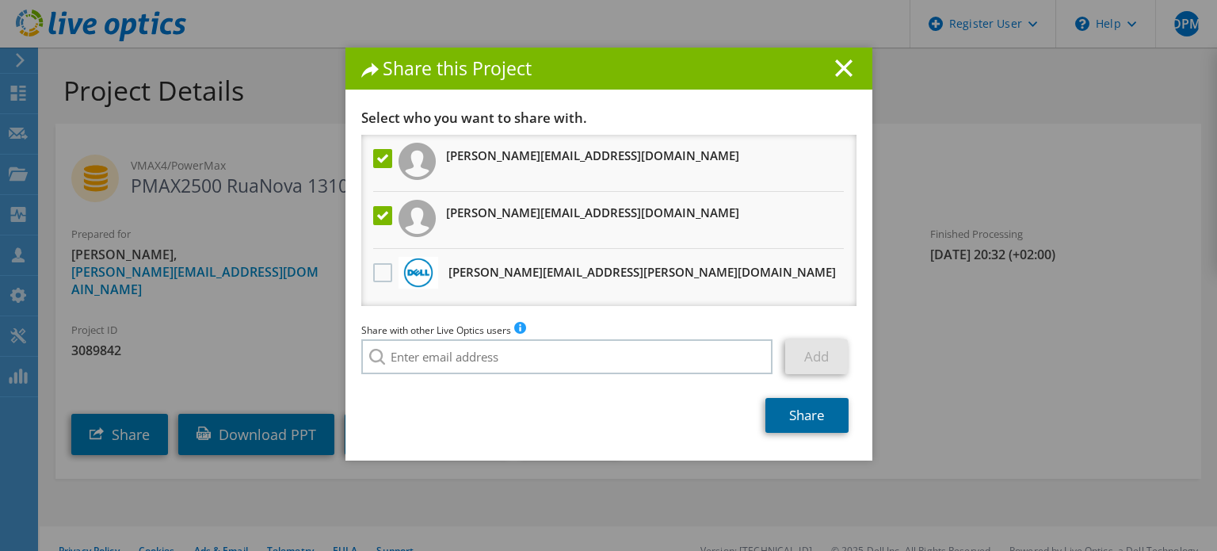
click at [812, 410] on link "Share" at bounding box center [807, 415] width 83 height 35
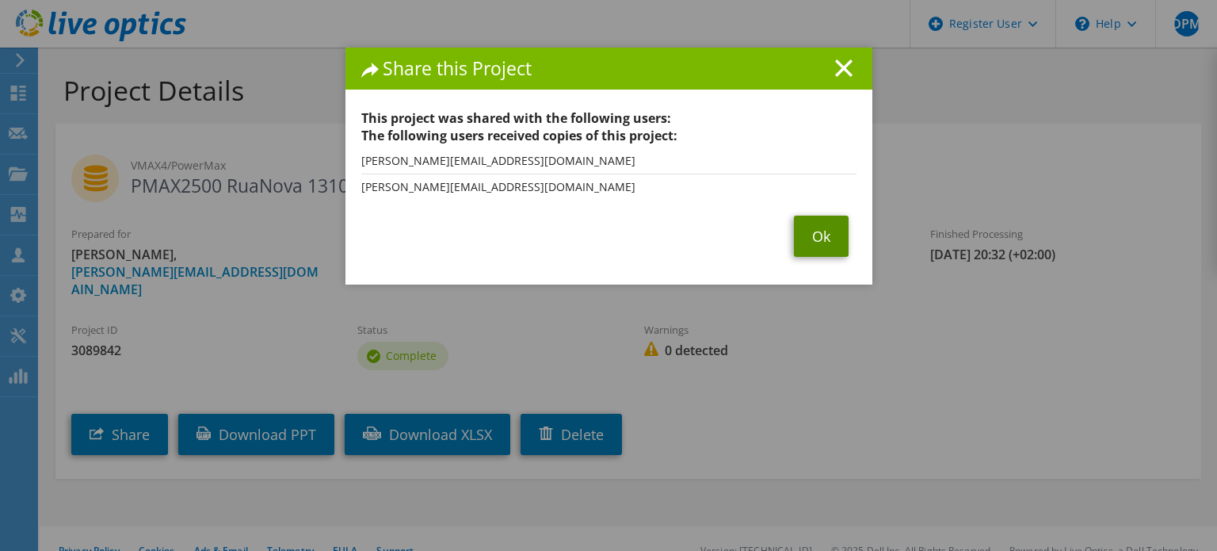
click at [802, 235] on link "Ok" at bounding box center [821, 236] width 55 height 41
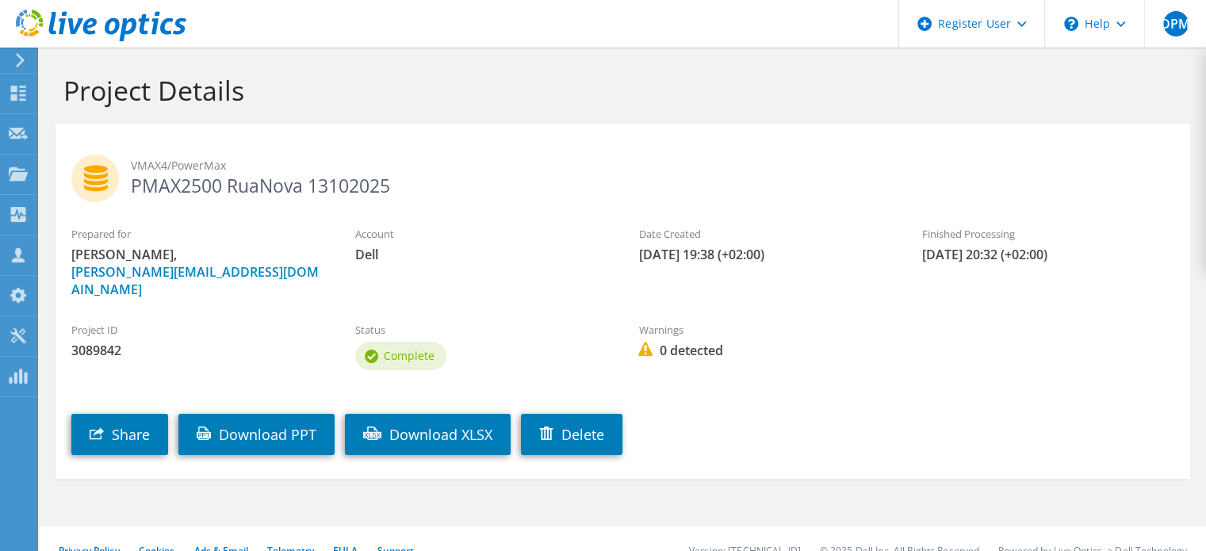
click at [109, 14] on icon at bounding box center [101, 26] width 170 height 32
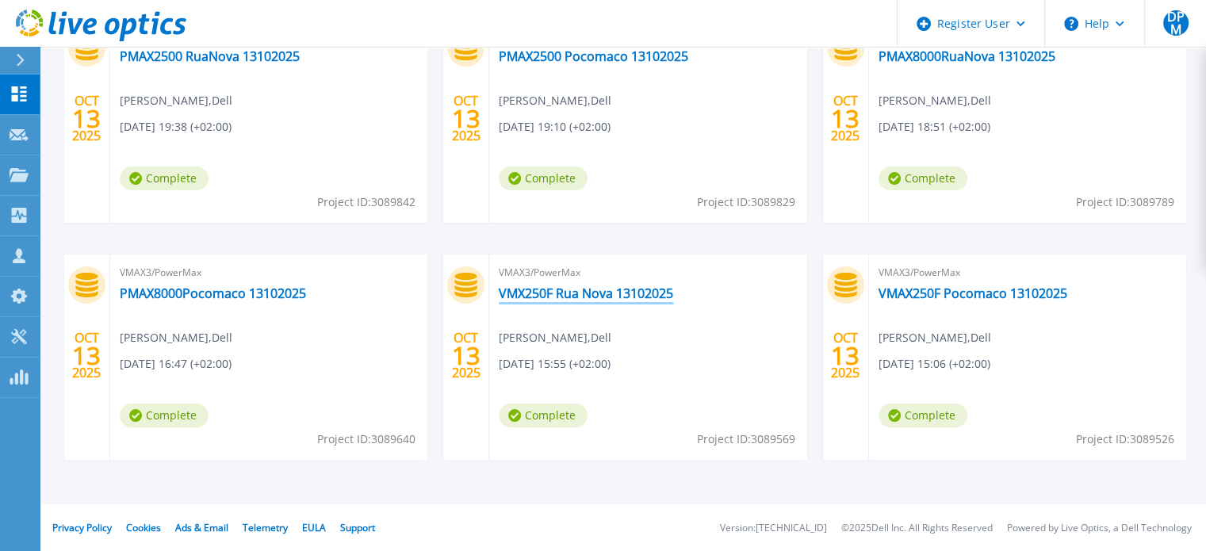
scroll to position [89, 0]
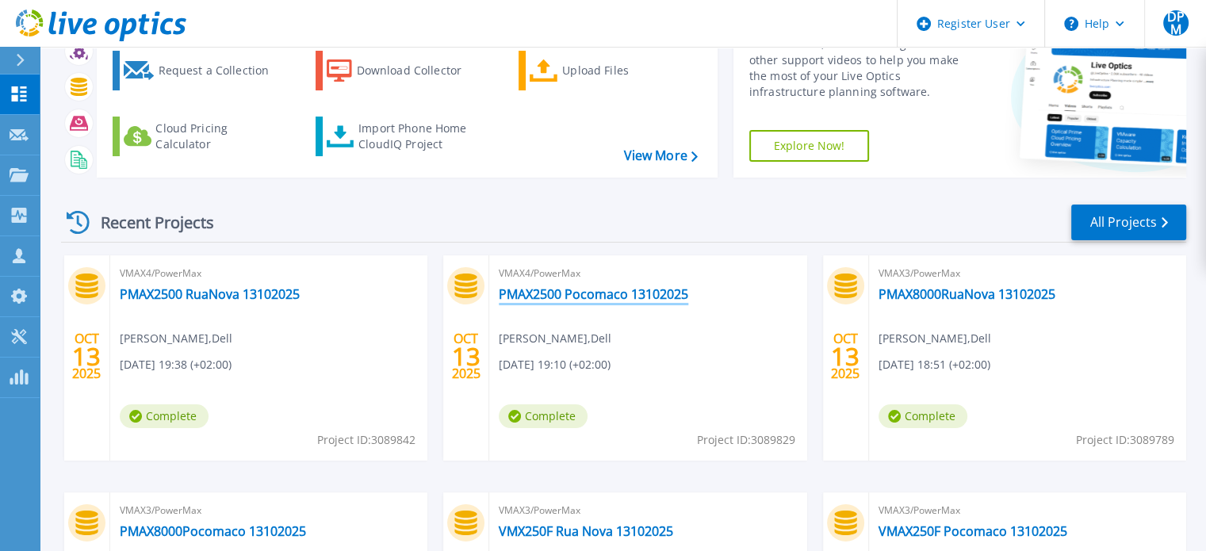
click at [610, 300] on link "PMAX2500 Pocomaco 13102025" at bounding box center [593, 294] width 189 height 16
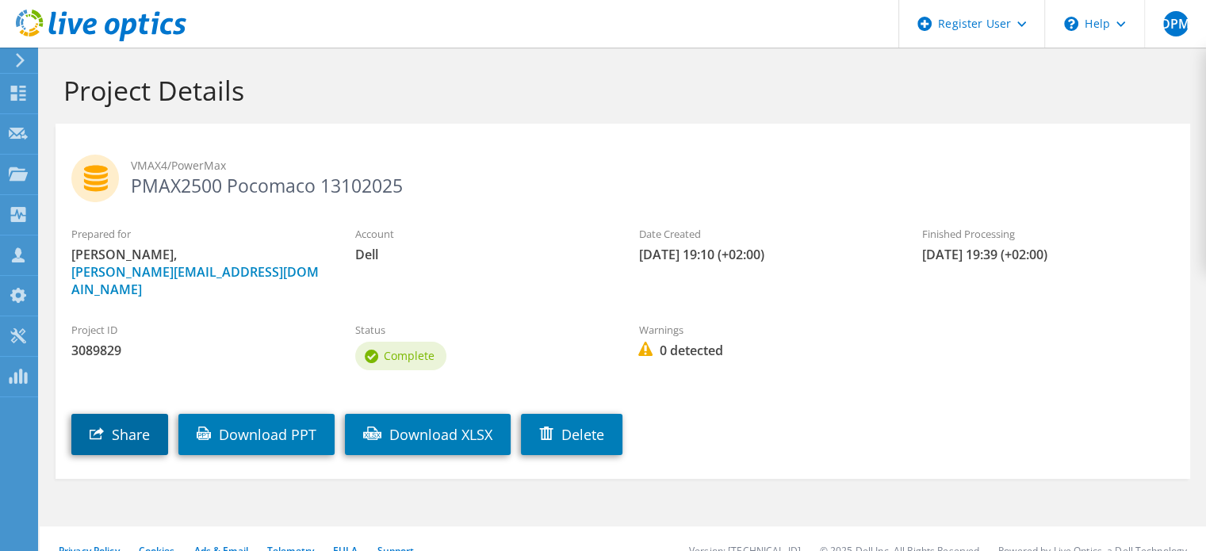
click at [81, 414] on link "Share" at bounding box center [119, 434] width 97 height 41
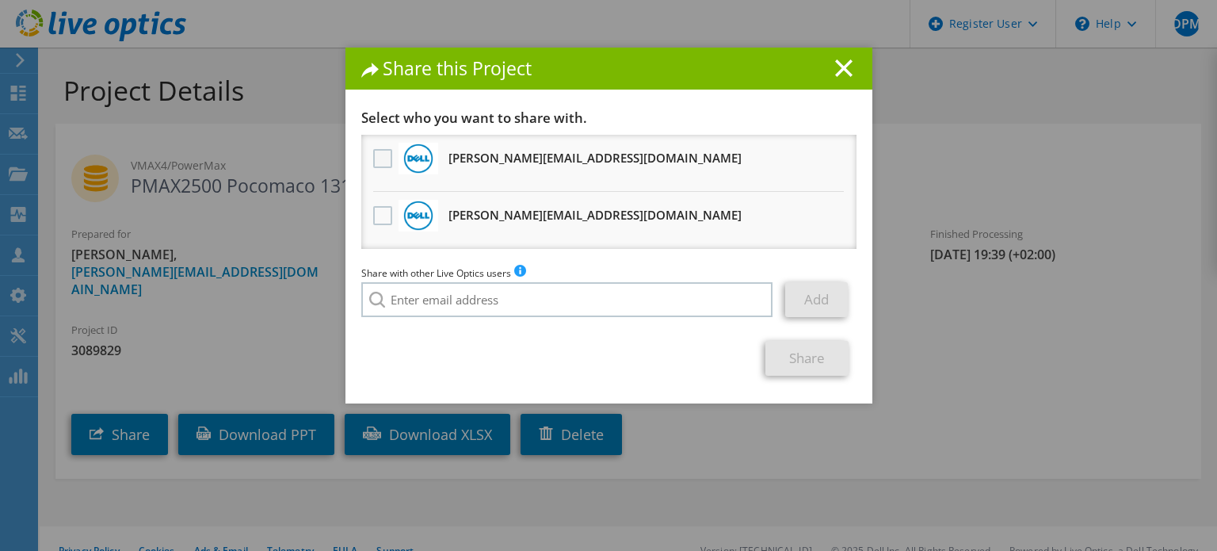
click at [380, 156] on label at bounding box center [384, 158] width 23 height 19
click at [0, 0] on input "checkbox" at bounding box center [0, 0] width 0 height 0
click at [373, 213] on label at bounding box center [384, 215] width 23 height 19
click at [0, 0] on input "checkbox" at bounding box center [0, 0] width 0 height 0
click at [804, 355] on link "Share" at bounding box center [807, 358] width 83 height 35
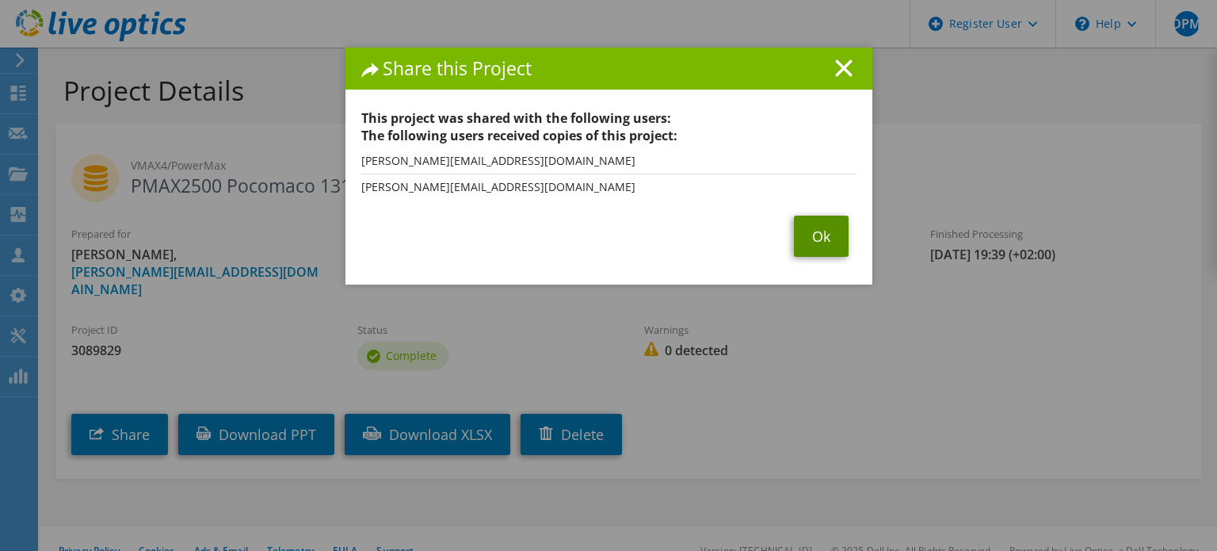
click at [832, 240] on link "Ok" at bounding box center [821, 236] width 55 height 41
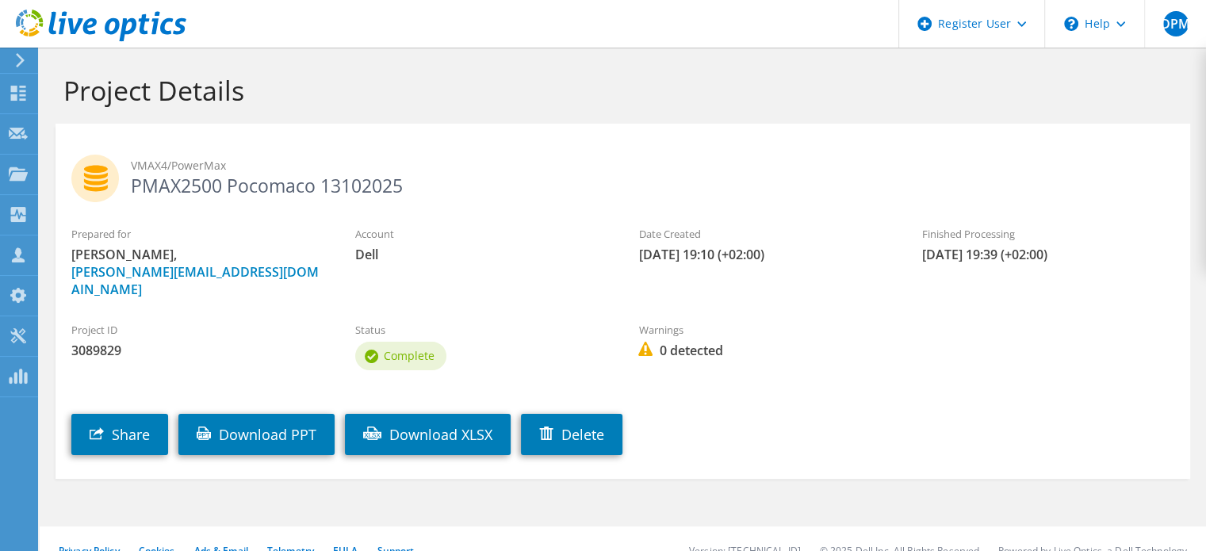
click at [117, 24] on use at bounding box center [101, 26] width 170 height 32
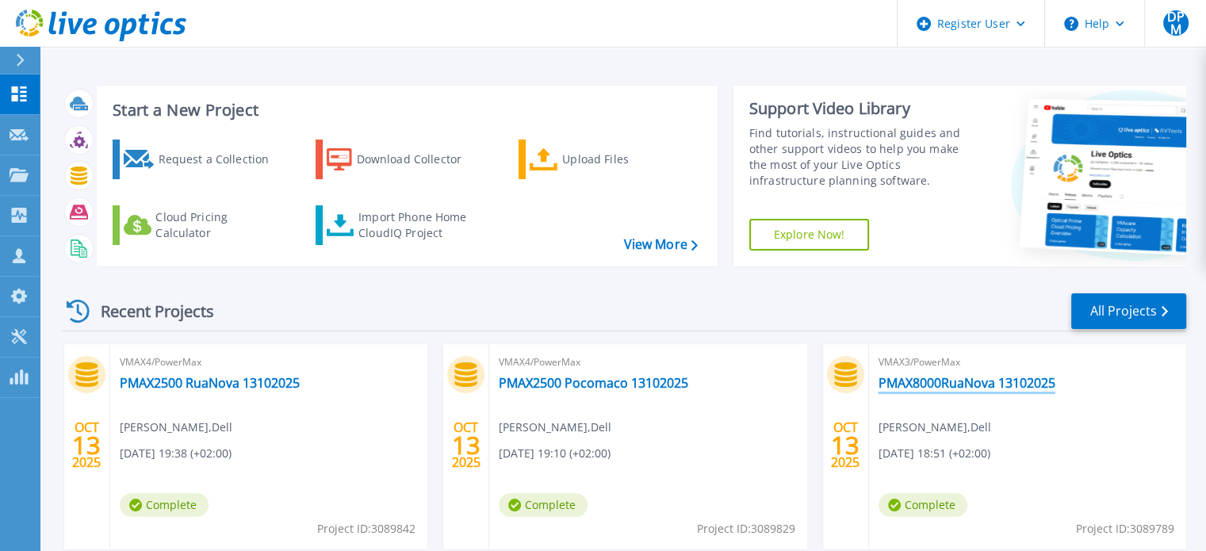
click at [919, 380] on link "PMAX8000RuaNova 13102025" at bounding box center [966, 383] width 177 height 16
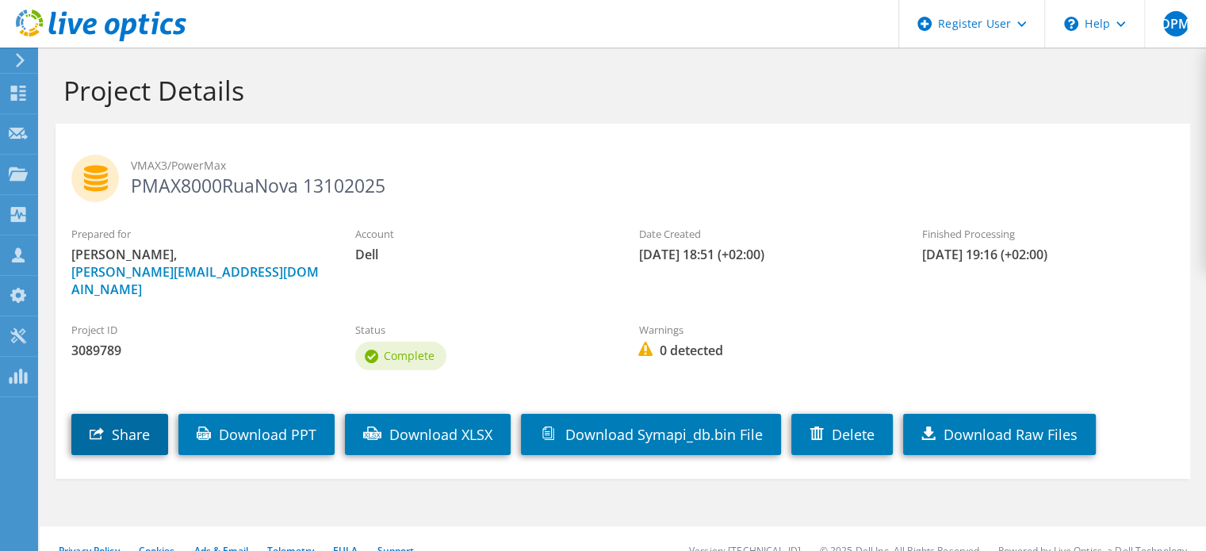
click at [115, 414] on link "Share" at bounding box center [119, 434] width 97 height 41
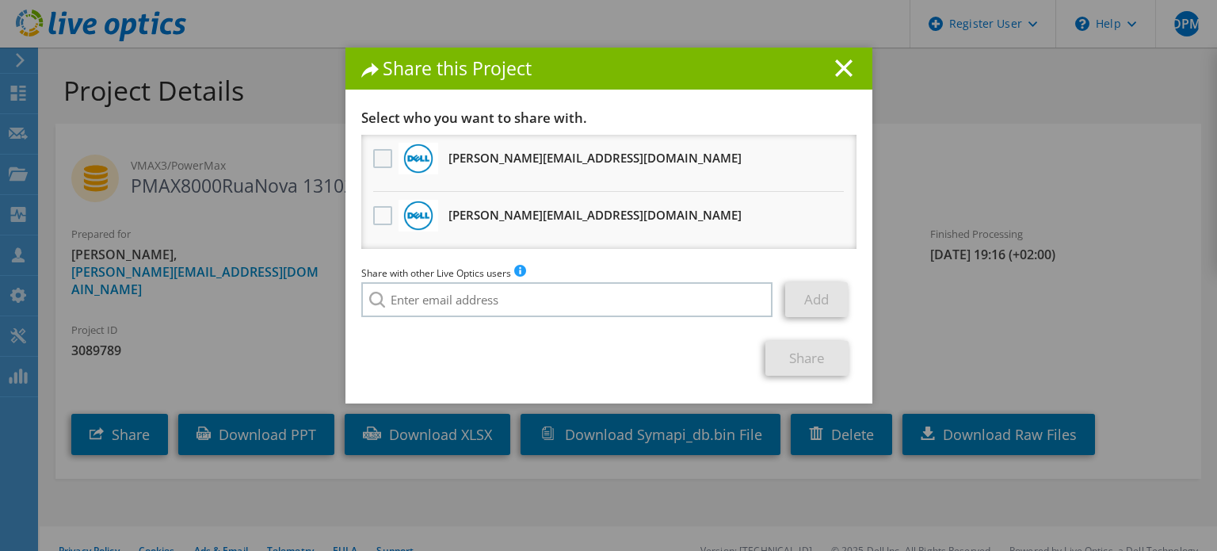
click at [377, 159] on label at bounding box center [384, 158] width 23 height 19
click at [0, 0] on input "checkbox" at bounding box center [0, 0] width 0 height 0
click at [389, 209] on li "Josemanuel.Garciasoto@dell.com Will receive an anonymous copy" at bounding box center [608, 220] width 495 height 57
click at [374, 216] on label at bounding box center [384, 215] width 23 height 19
click at [0, 0] on input "checkbox" at bounding box center [0, 0] width 0 height 0
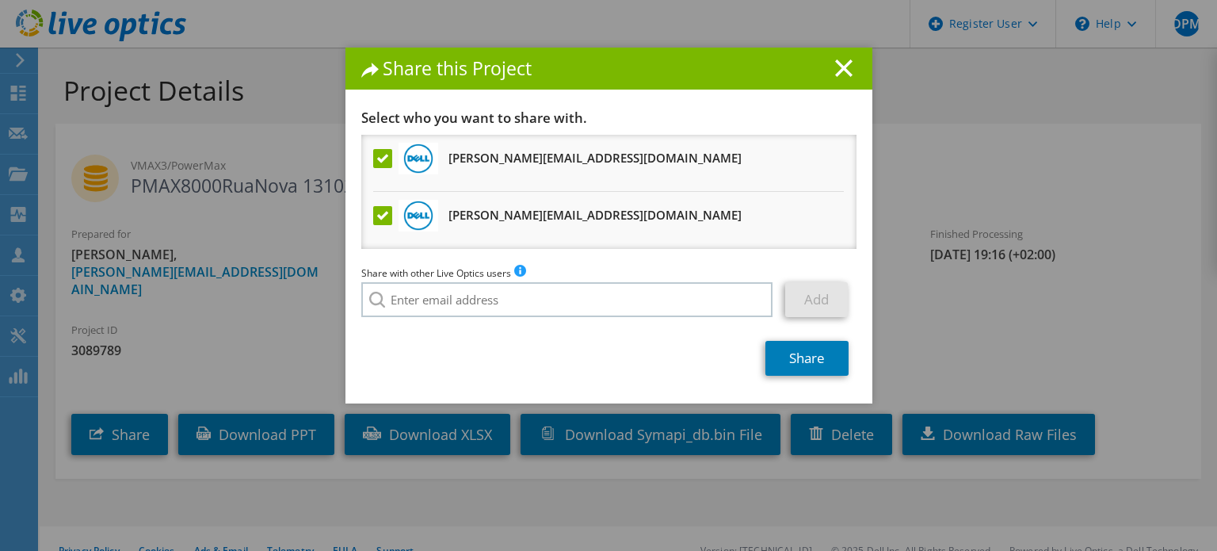
click at [758, 354] on span "Share" at bounding box center [807, 358] width 99 height 35
click at [766, 355] on link "Share" at bounding box center [807, 358] width 83 height 35
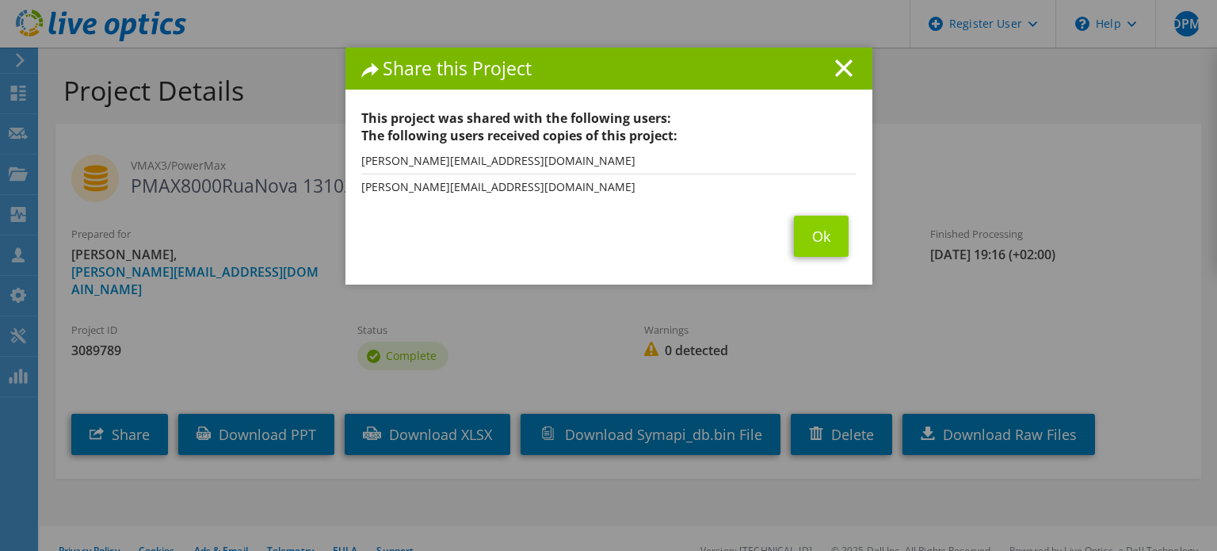
click at [814, 238] on link "Ok" at bounding box center [821, 236] width 55 height 41
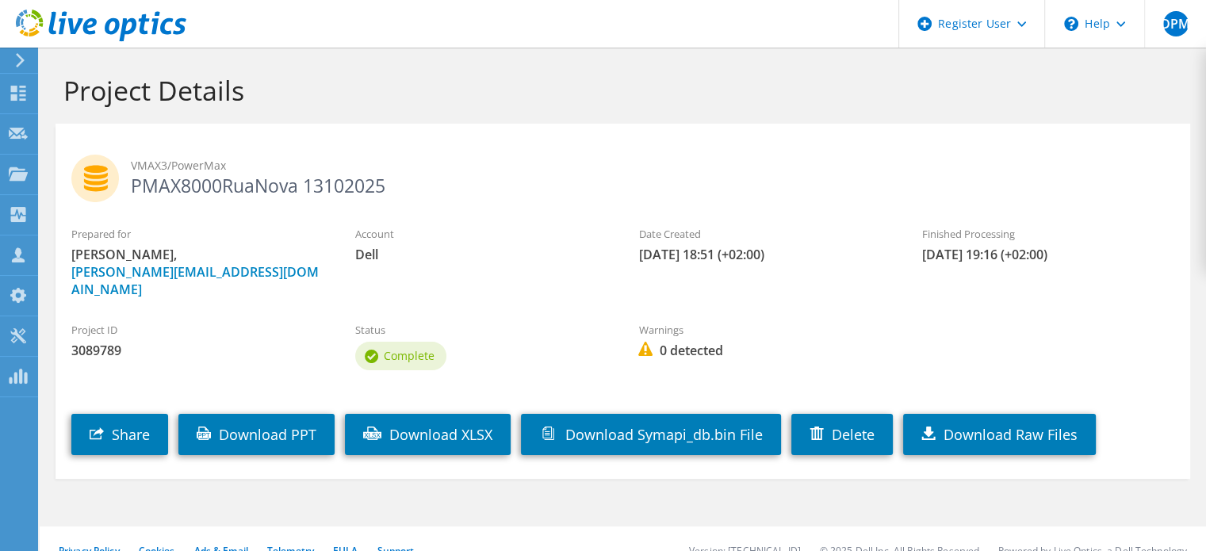
click at [147, 26] on icon at bounding box center [101, 26] width 170 height 32
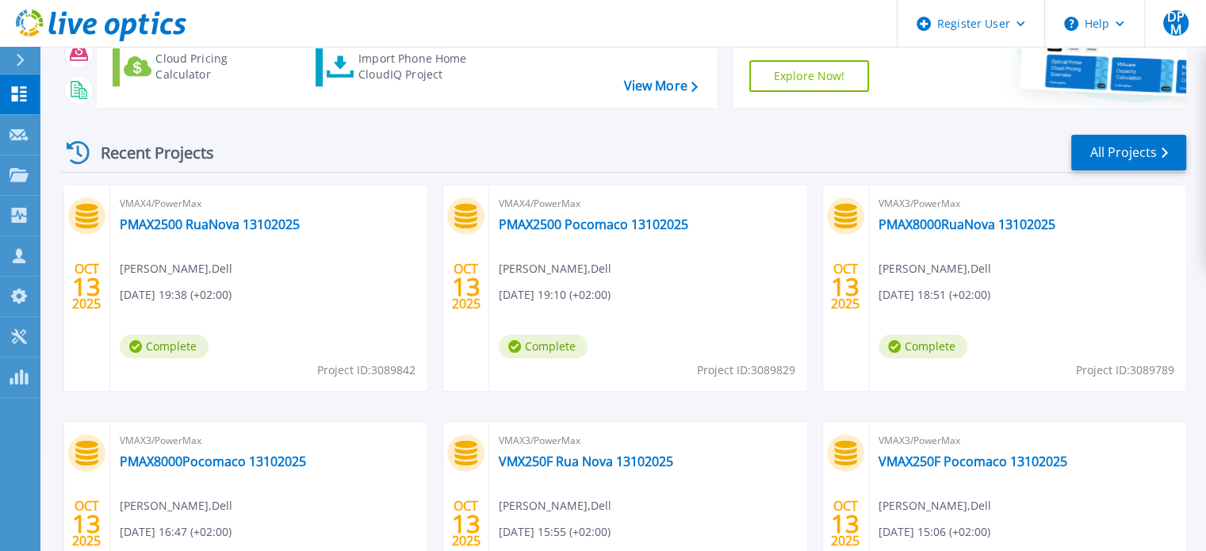
scroll to position [317, 0]
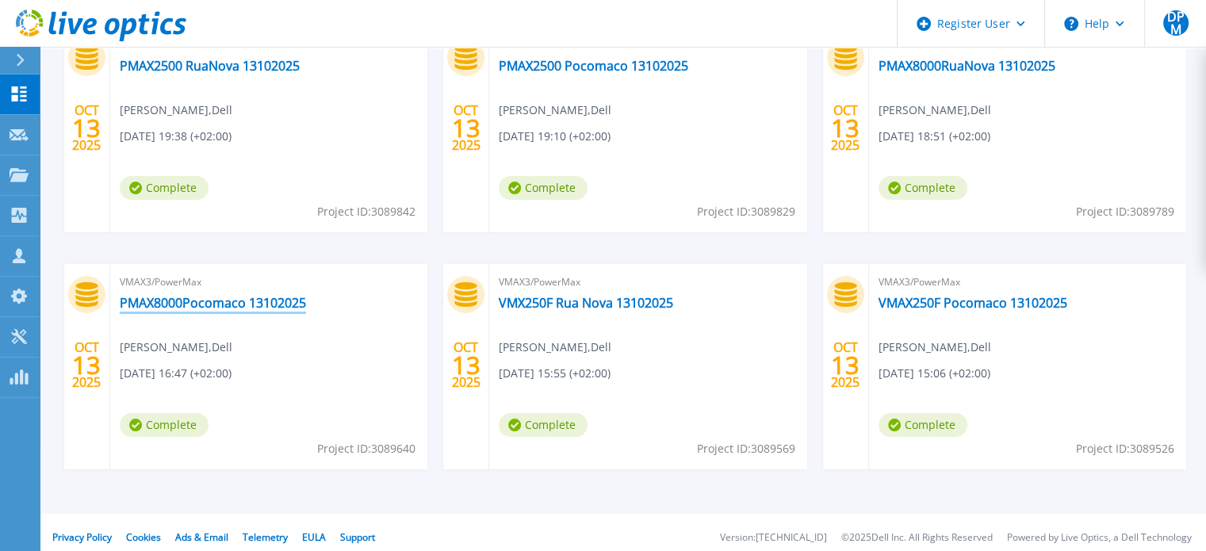
click at [147, 304] on link "PMAX8000Pocomaco 13102025" at bounding box center [213, 303] width 186 height 16
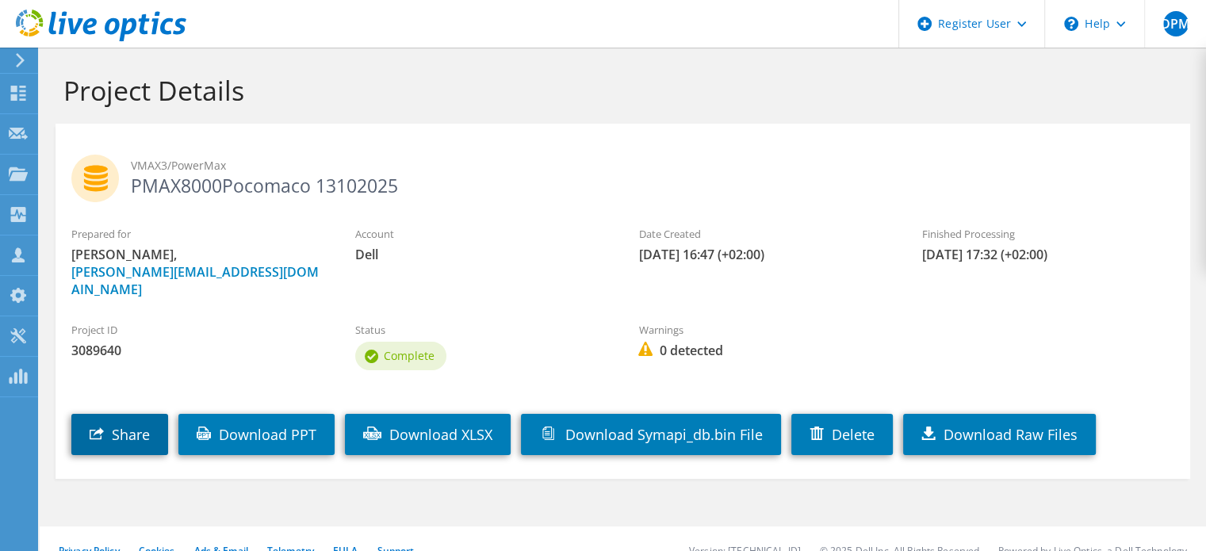
click at [124, 414] on link "Share" at bounding box center [119, 434] width 97 height 41
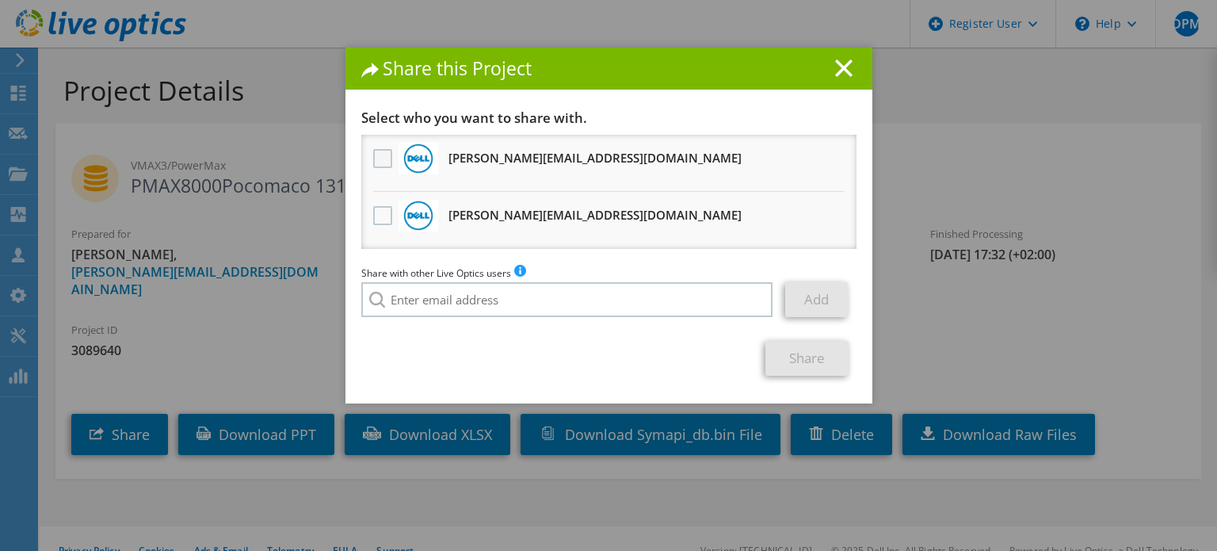
drag, startPoint x: 374, startPoint y: 158, endPoint x: 368, endPoint y: 193, distance: 35.4
click at [376, 158] on label at bounding box center [384, 158] width 23 height 19
click at [0, 0] on input "checkbox" at bounding box center [0, 0] width 0 height 0
click at [369, 210] on div at bounding box center [382, 216] width 27 height 33
click at [373, 212] on label at bounding box center [384, 215] width 23 height 19
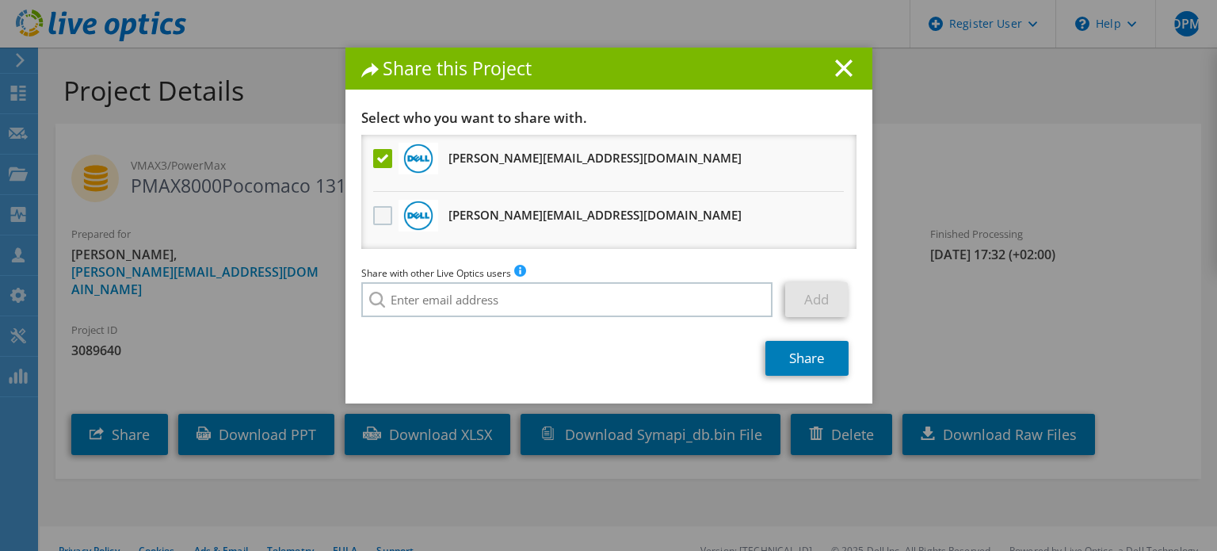
click at [0, 0] on input "checkbox" at bounding box center [0, 0] width 0 height 0
click at [821, 356] on link "Share" at bounding box center [807, 358] width 83 height 35
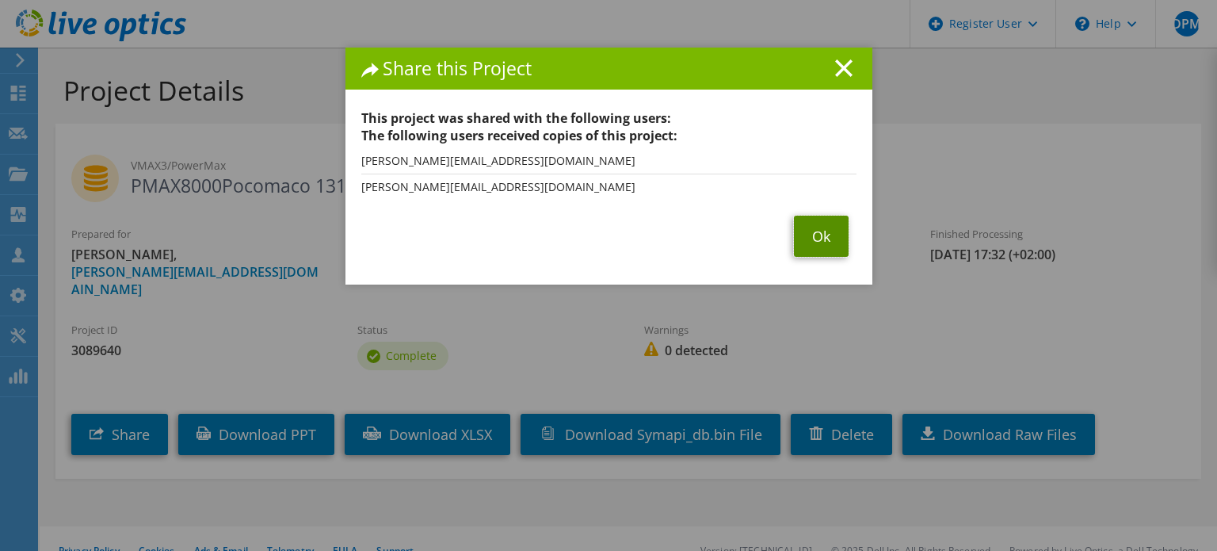
drag, startPoint x: 815, startPoint y: 221, endPoint x: 791, endPoint y: 231, distance: 25.9
click at [815, 220] on link "Ok" at bounding box center [821, 236] width 55 height 41
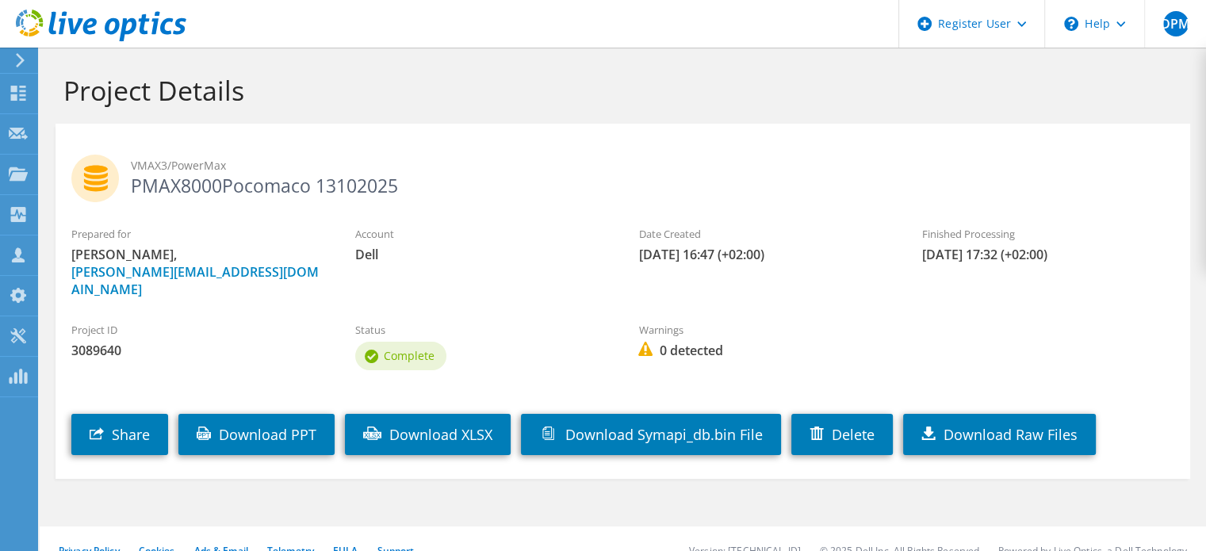
scroll to position [6, 0]
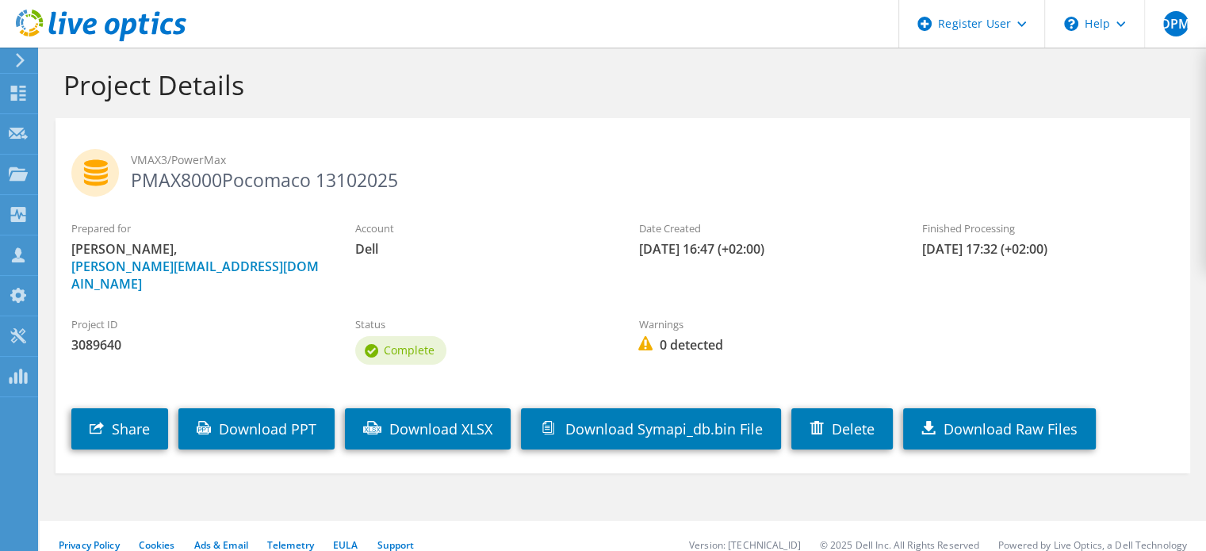
click at [88, 18] on icon at bounding box center [101, 26] width 170 height 32
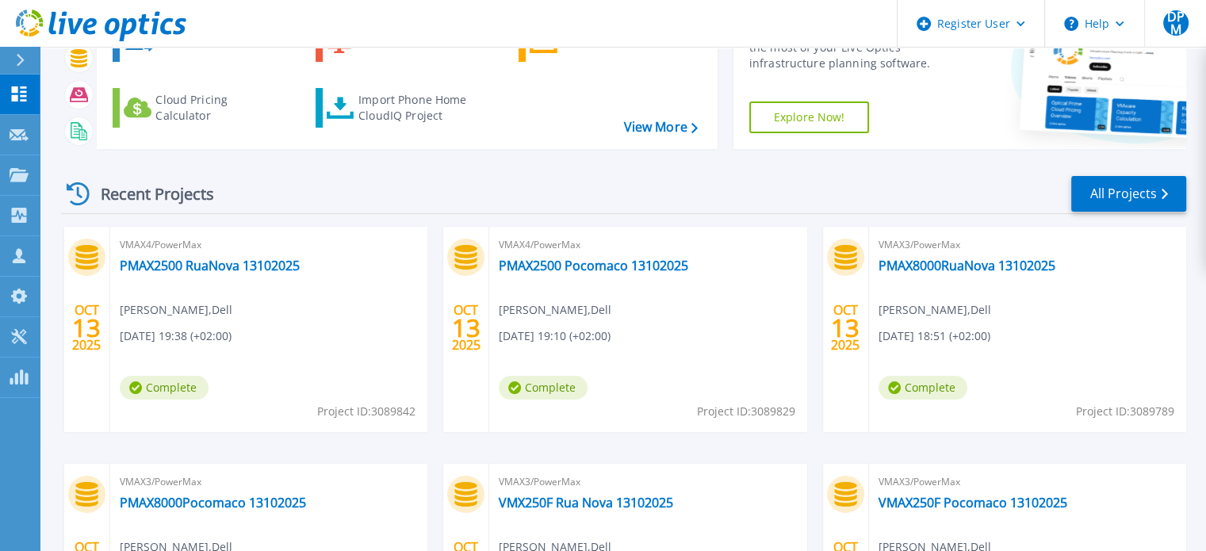
scroll to position [317, 0]
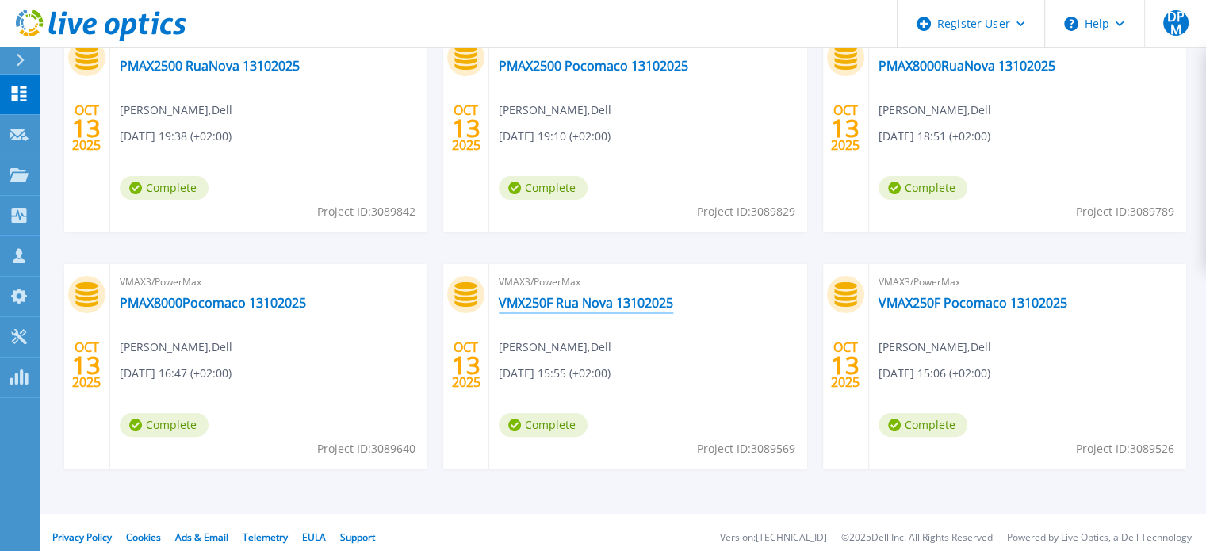
click at [568, 304] on link "VMX250F Rua Nova 13102025" at bounding box center [586, 303] width 174 height 16
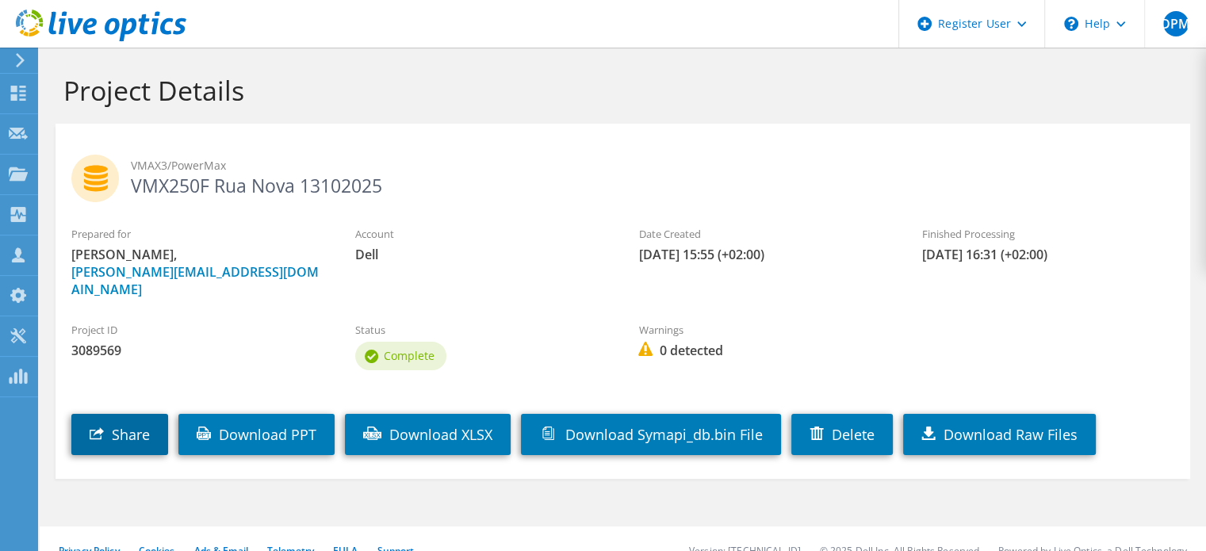
click at [84, 414] on link "Share" at bounding box center [119, 434] width 97 height 41
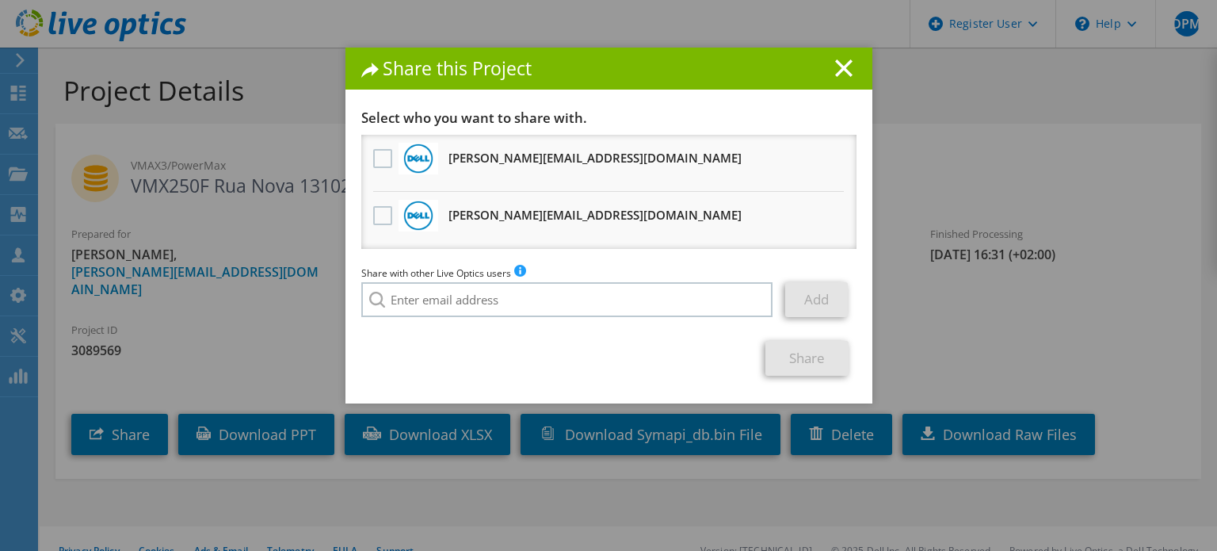
click at [384, 162] on label at bounding box center [384, 158] width 23 height 19
click at [0, 0] on input "checkbox" at bounding box center [0, 0] width 0 height 0
click at [380, 217] on label at bounding box center [384, 215] width 23 height 19
click at [0, 0] on input "checkbox" at bounding box center [0, 0] width 0 height 0
click at [783, 354] on link "Share" at bounding box center [807, 358] width 83 height 35
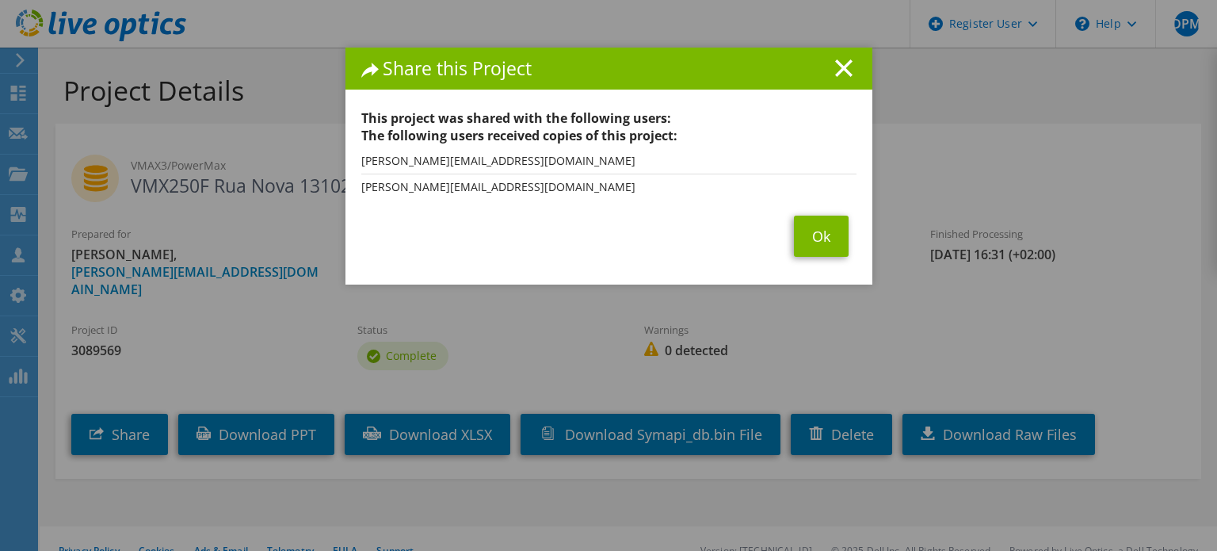
click at [849, 225] on span "Ok" at bounding box center [821, 236] width 71 height 41
click at [801, 235] on link "Ok" at bounding box center [821, 236] width 55 height 41
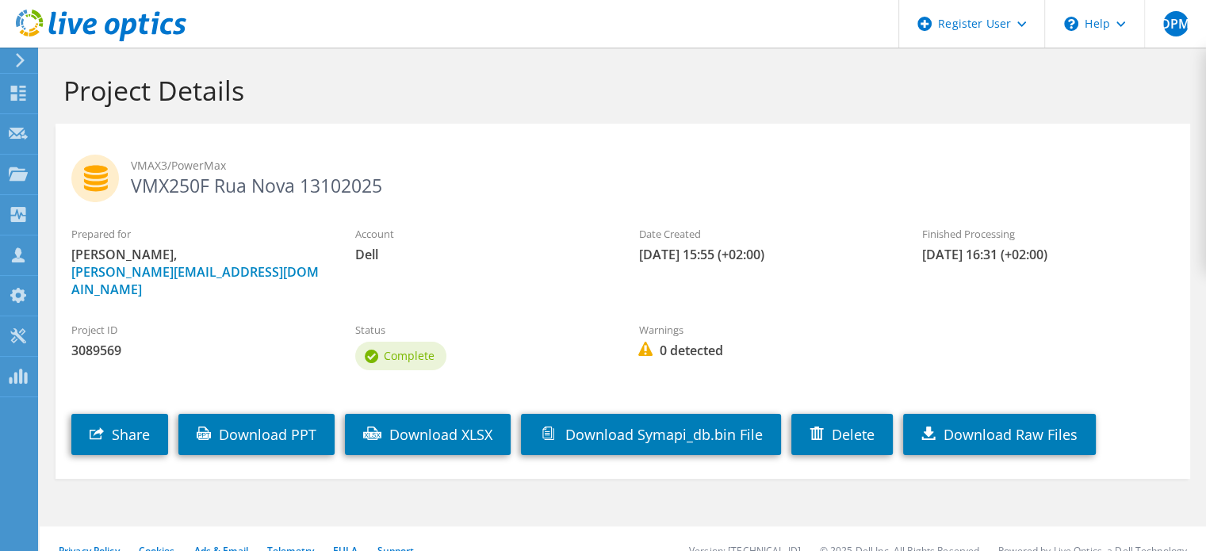
click at [107, 15] on icon at bounding box center [101, 26] width 170 height 32
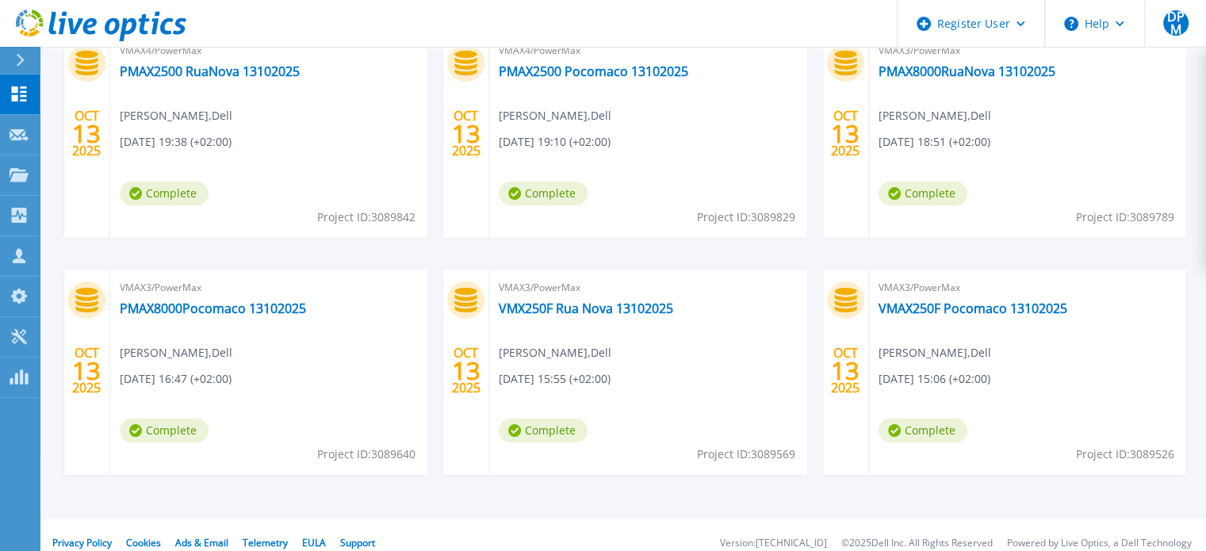
scroll to position [317, 0]
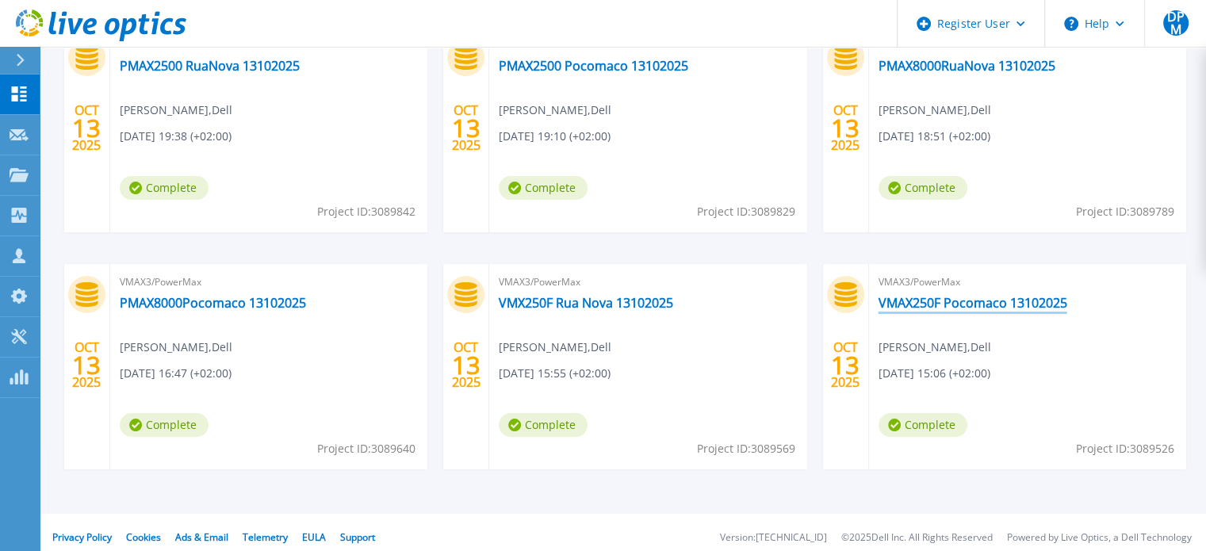
click at [968, 307] on link "VMAX250F Pocomaco 13102025" at bounding box center [972, 303] width 189 height 16
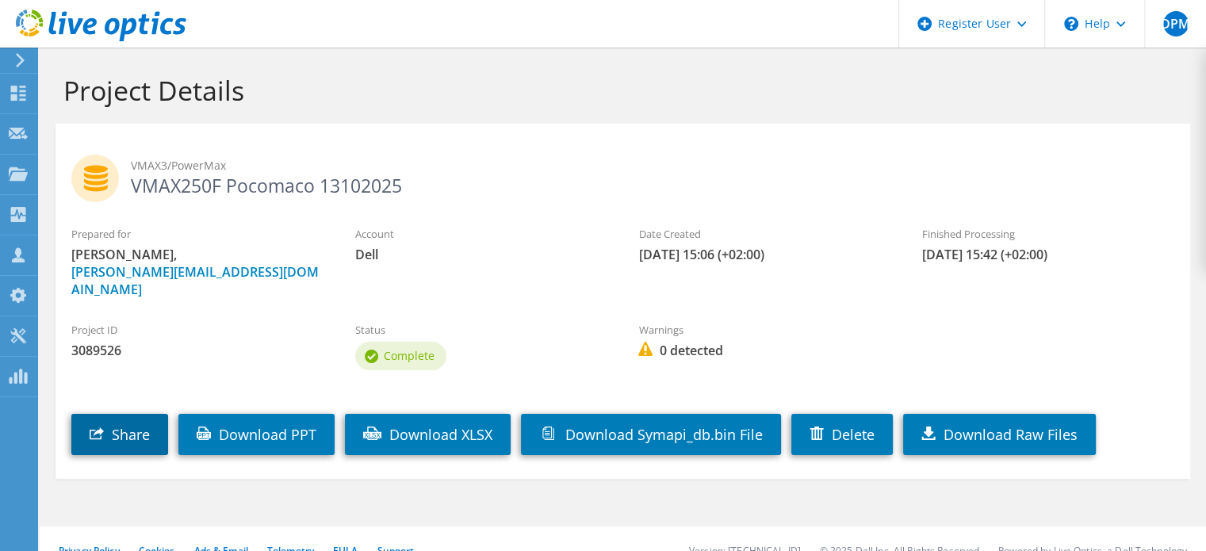
click at [133, 414] on link "Share" at bounding box center [119, 434] width 97 height 41
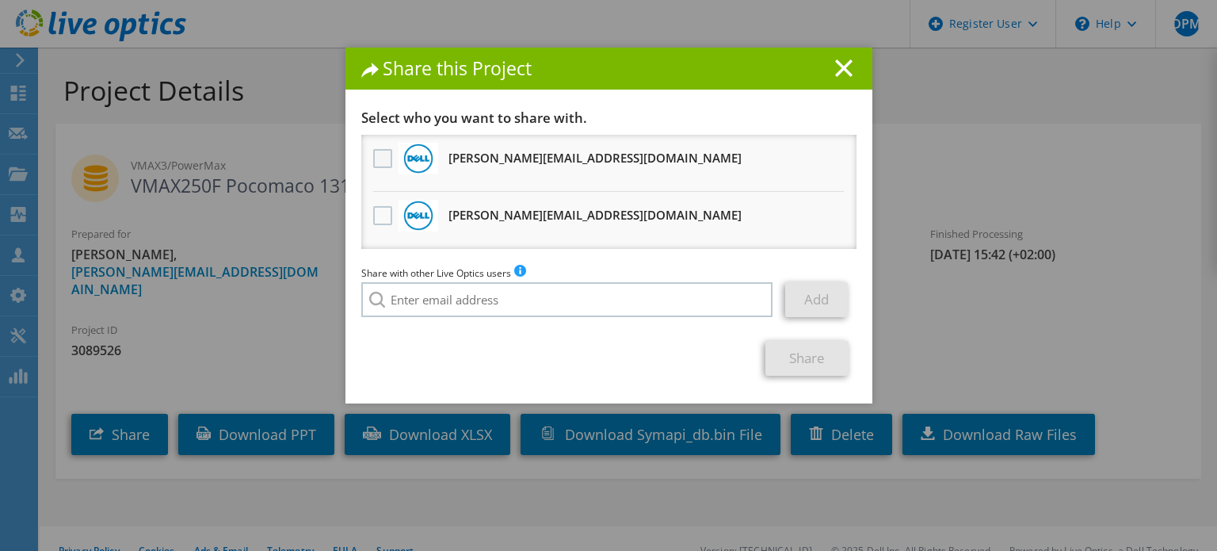
click at [378, 149] on label at bounding box center [384, 158] width 23 height 19
click at [0, 0] on input "checkbox" at bounding box center [0, 0] width 0 height 0
drag, startPoint x: 374, startPoint y: 216, endPoint x: 401, endPoint y: 260, distance: 51.3
click at [374, 217] on label at bounding box center [384, 215] width 23 height 19
click at [0, 0] on input "checkbox" at bounding box center [0, 0] width 0 height 0
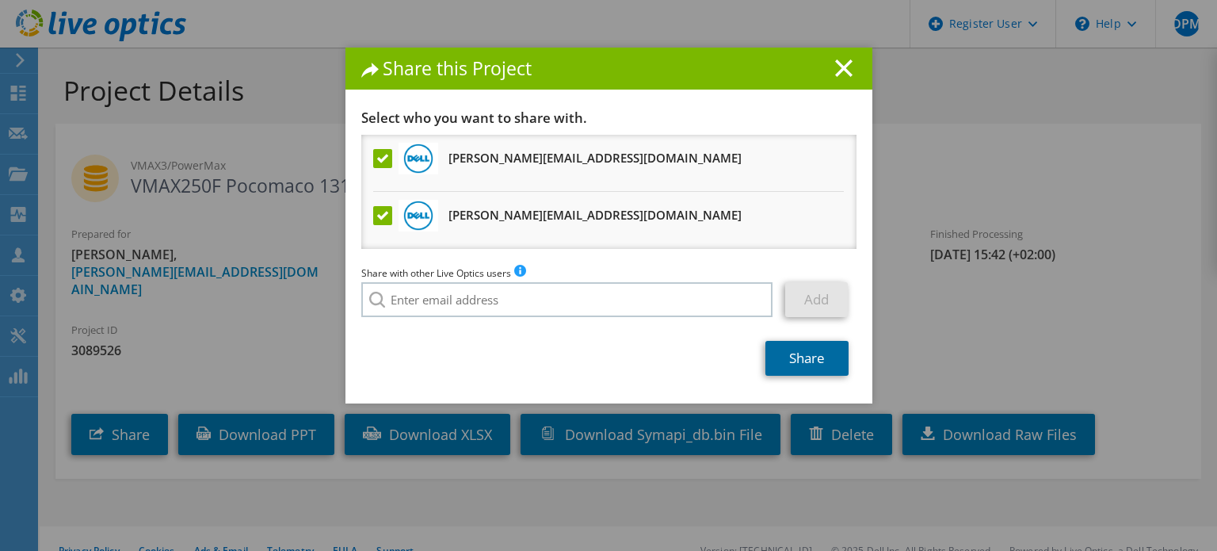
click at [805, 361] on link "Share" at bounding box center [807, 358] width 83 height 35
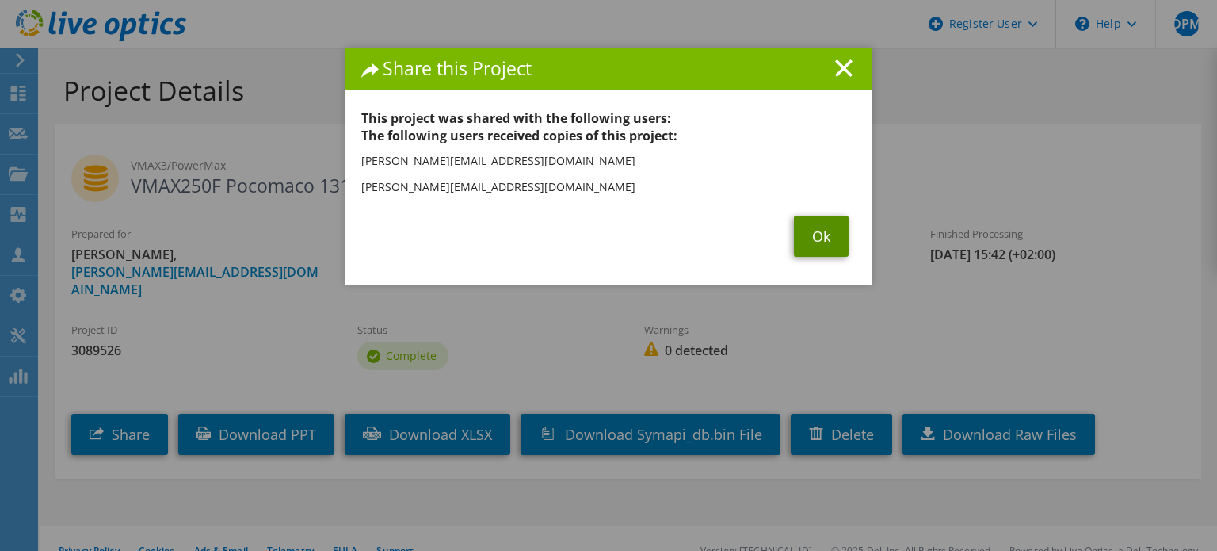
click at [805, 243] on link "Ok" at bounding box center [821, 236] width 55 height 41
